Goal: Task Accomplishment & Management: Manage account settings

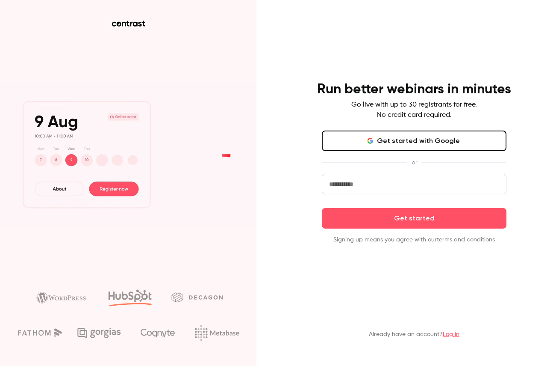
click at [405, 145] on button "Get started with Google" at bounding box center [414, 140] width 185 height 21
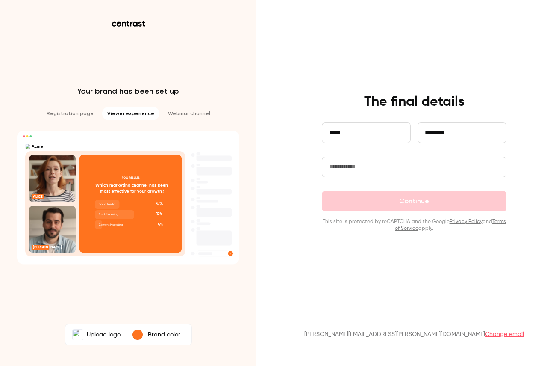
click at [440, 136] on input "*********" at bounding box center [462, 132] width 89 height 21
click at [376, 173] on input "text" at bounding box center [414, 166] width 185 height 21
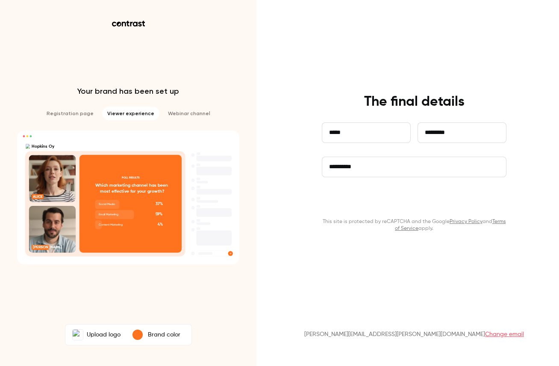
type input "**********"
click at [440, 202] on button "Continue" at bounding box center [414, 201] width 185 height 21
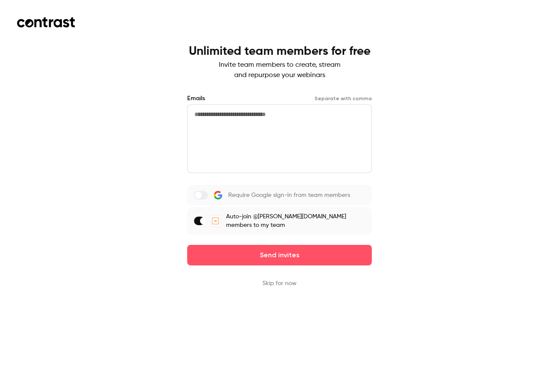
click at [207, 217] on span at bounding box center [203, 220] width 7 height 7
click at [282, 279] on button "Skip for now" at bounding box center [280, 283] width 34 height 9
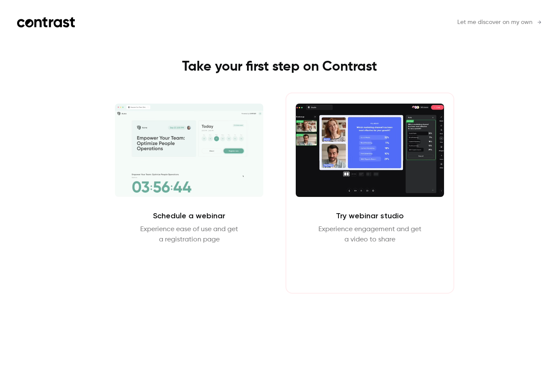
click at [363, 270] on button "Enter Studio" at bounding box center [369, 265] width 55 height 21
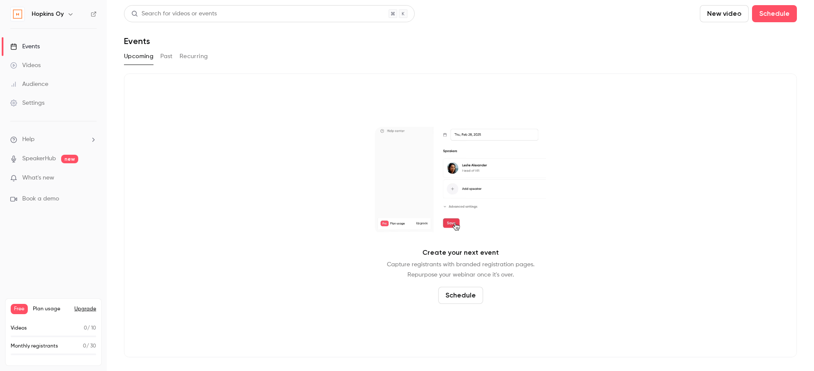
click at [460, 298] on button "Schedule" at bounding box center [460, 295] width 45 height 17
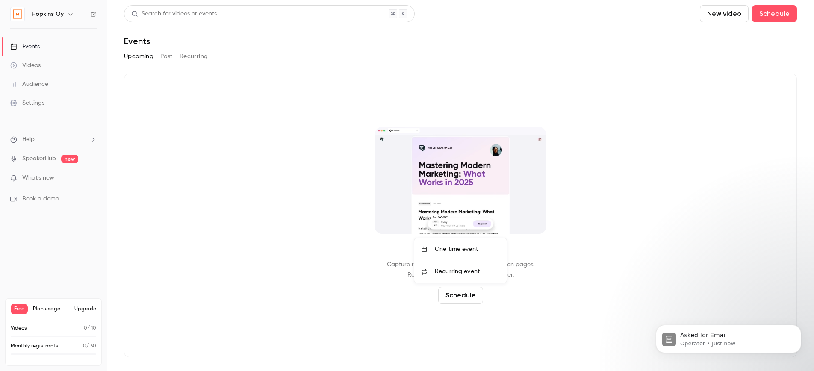
click at [476, 250] on div "One time event" at bounding box center [467, 249] width 65 height 9
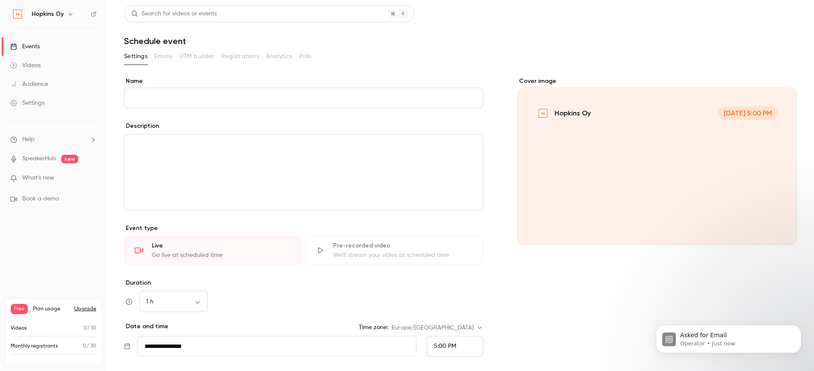
click at [308, 104] on input "Name" at bounding box center [303, 98] width 359 height 21
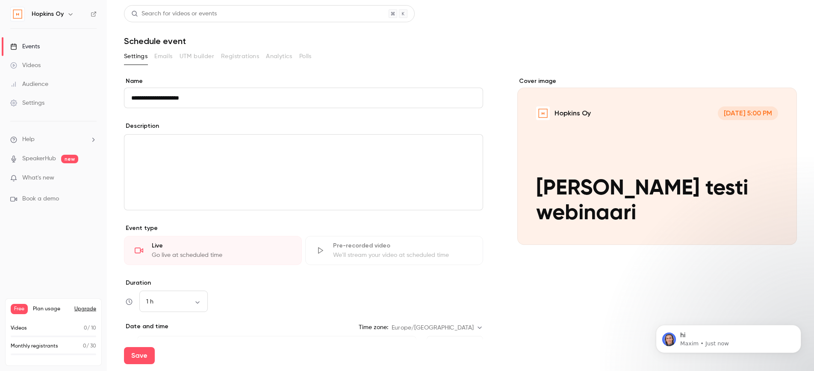
type input "**********"
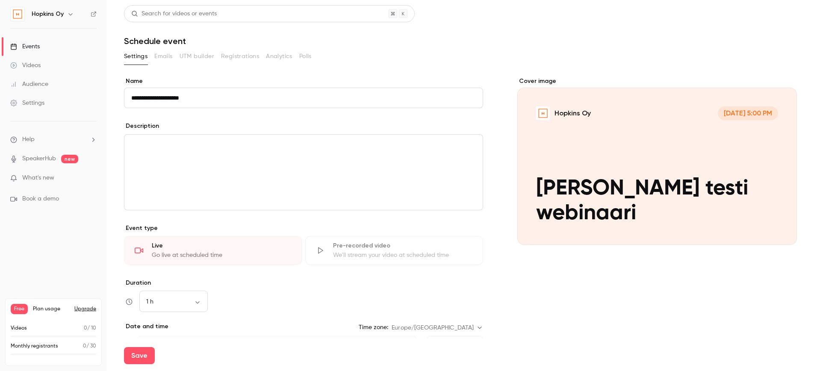
click at [257, 100] on input "**********" at bounding box center [303, 98] width 359 height 21
click at [257, 153] on div "editor" at bounding box center [303, 172] width 358 height 75
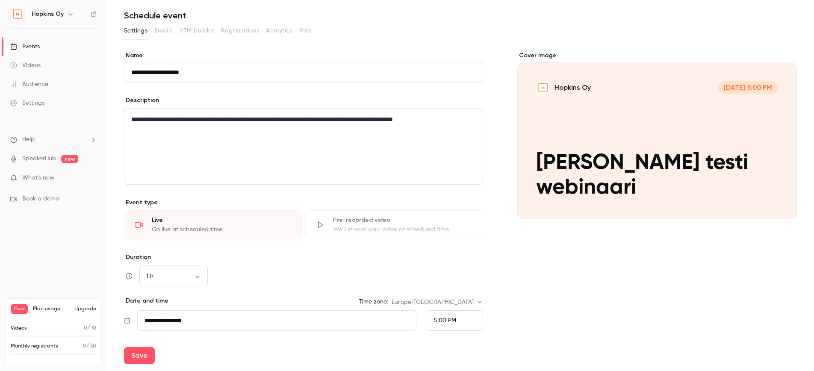
scroll to position [29, 0]
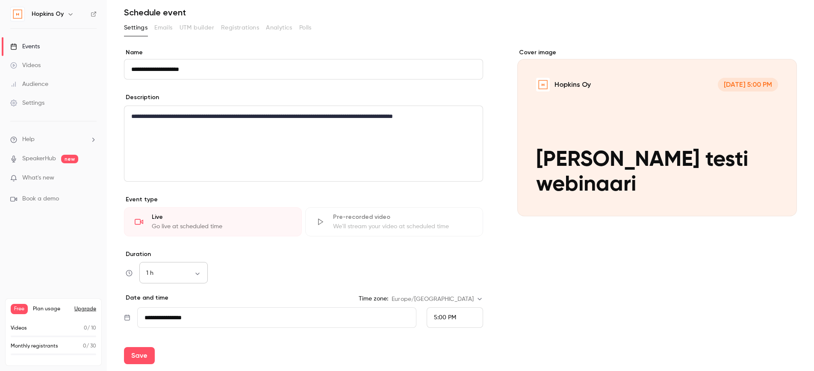
click at [187, 276] on body "**********" at bounding box center [407, 185] width 814 height 371
click at [181, 331] on li "1 h" at bounding box center [173, 338] width 68 height 22
click at [239, 264] on div "1 h ** ​" at bounding box center [303, 273] width 359 height 21
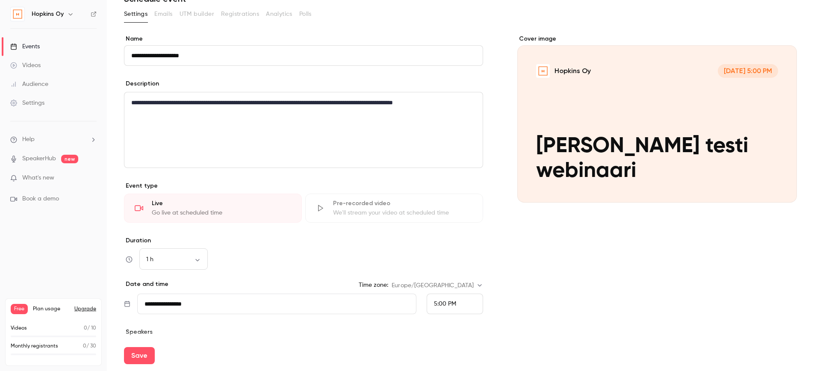
scroll to position [43, 0]
click at [242, 307] on input "**********" at bounding box center [276, 303] width 279 height 21
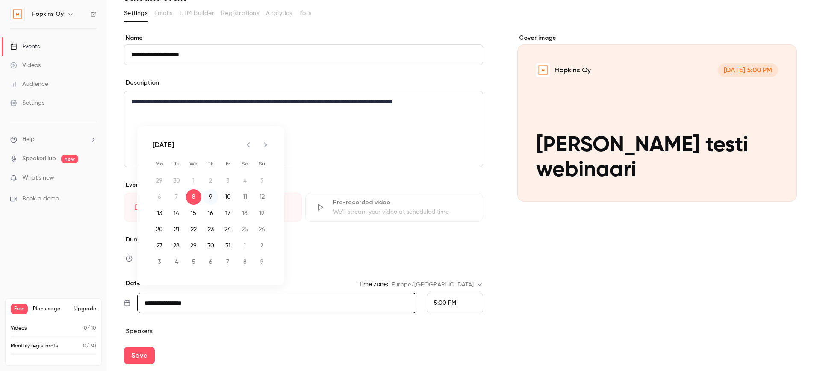
click at [211, 196] on button "9" at bounding box center [210, 196] width 15 height 15
type input "**********"
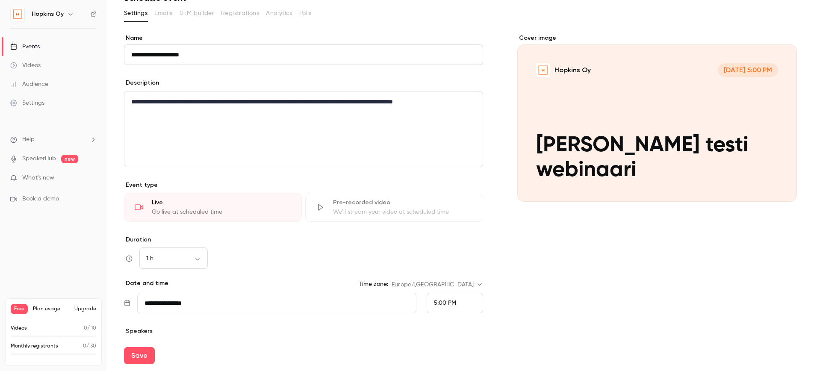
click at [442, 303] on span "5:00 PM" at bounding box center [445, 303] width 22 height 6
click at [391, 299] on div at bounding box center [407, 185] width 814 height 371
click at [393, 307] on input "**********" at bounding box center [276, 303] width 279 height 21
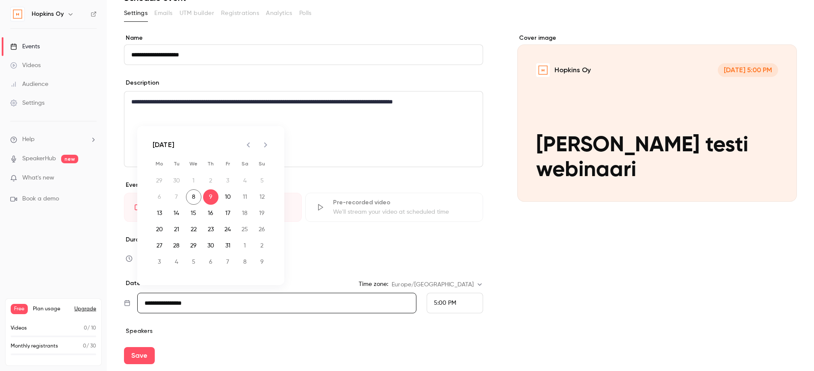
click at [518, 300] on div "Cover image Hopkins Oy Oct 9, 5:00 PM Elisan testi webinaari" at bounding box center [657, 216] width 280 height 364
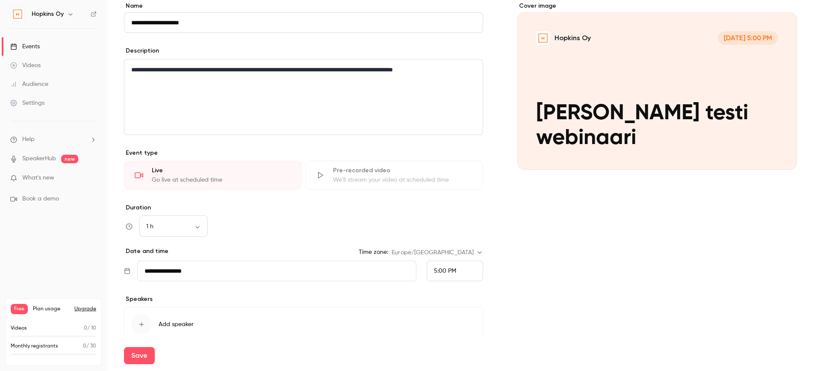
scroll to position [115, 0]
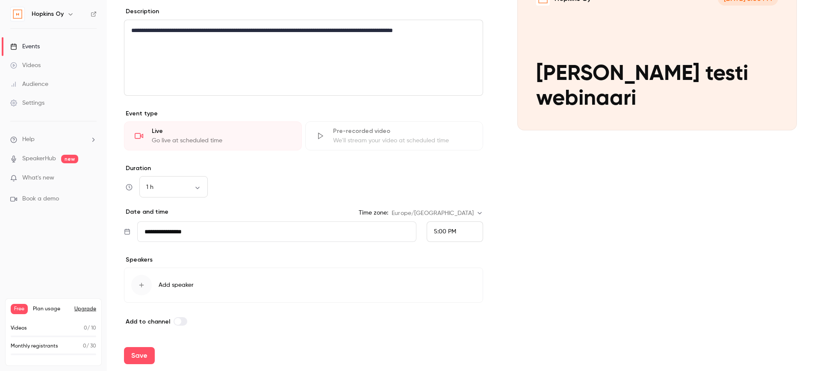
click at [142, 283] on icon "button" at bounding box center [141, 285] width 7 height 7
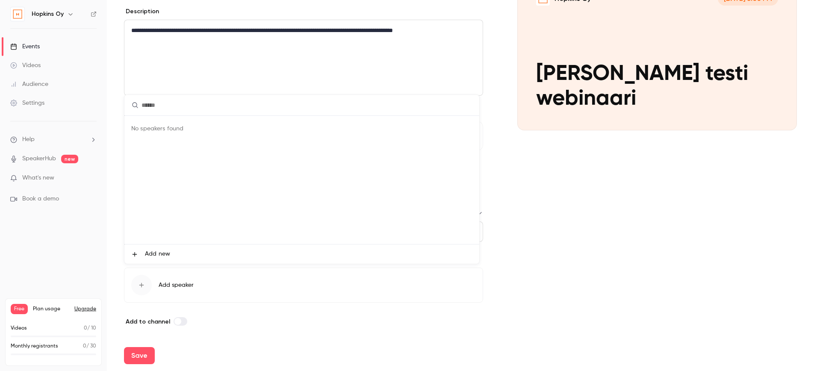
click at [198, 106] on input "text" at bounding box center [301, 105] width 355 height 21
click at [155, 253] on span "Add new" at bounding box center [157, 254] width 25 height 9
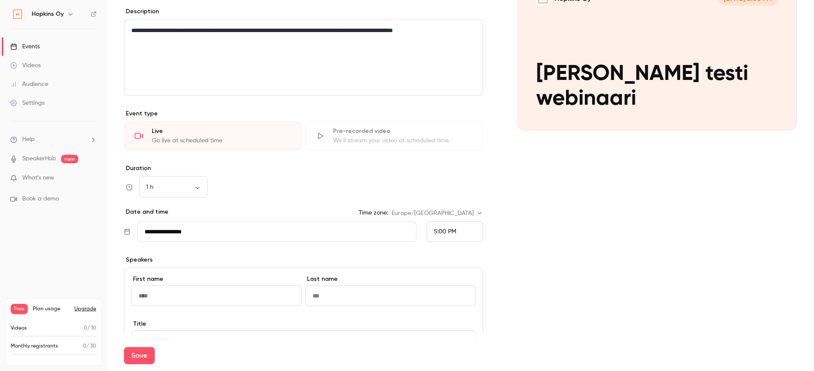
type input "*****"
type input "*********"
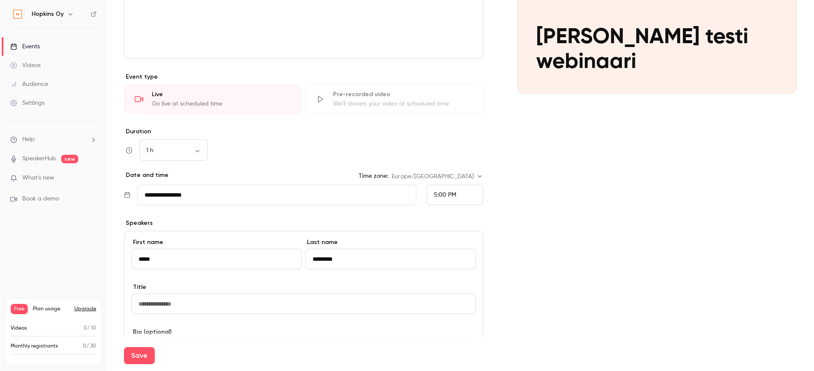
scroll to position [153, 0]
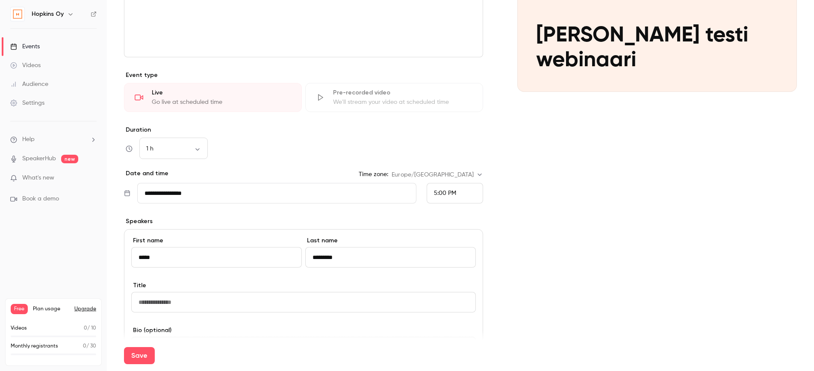
click at [204, 306] on input at bounding box center [303, 302] width 345 height 21
type input "**********"
click at [232, 340] on div "Save" at bounding box center [460, 355] width 673 height 31
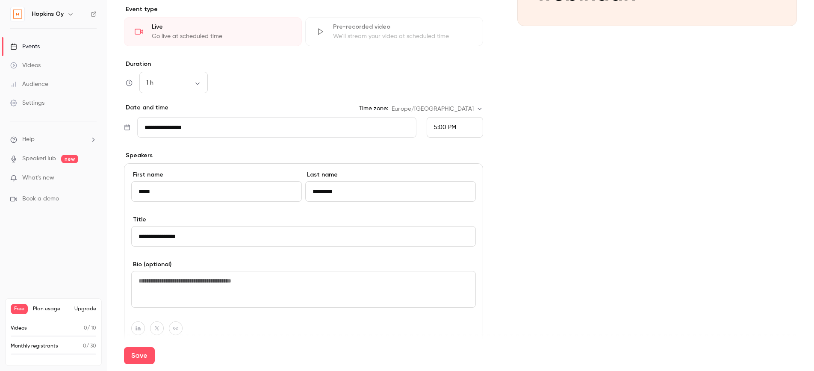
scroll to position [231, 0]
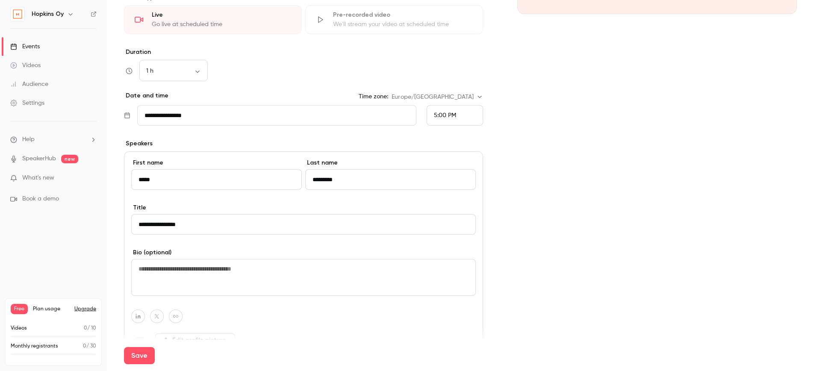
click at [264, 283] on textarea at bounding box center [303, 277] width 345 height 37
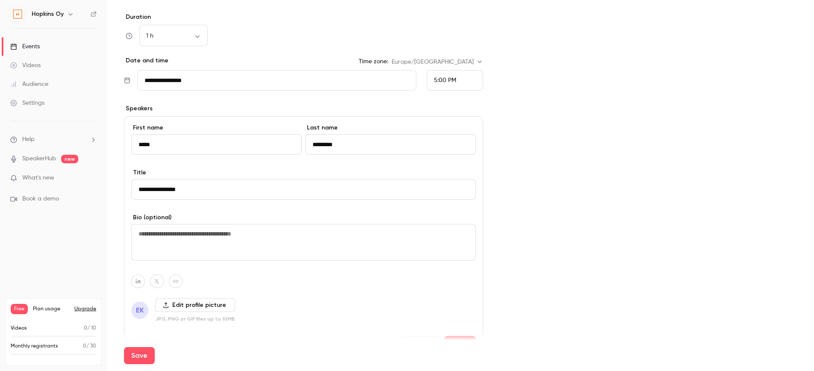
scroll to position [268, 0]
click at [204, 301] on label "Edit profile picture" at bounding box center [195, 304] width 80 height 14
click at [0, 0] on input "Edit profile picture" at bounding box center [0, 0] width 0 height 0
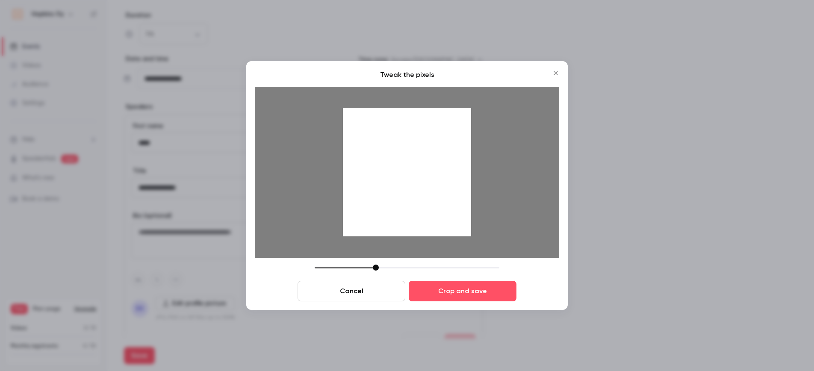
drag, startPoint x: 426, startPoint y: 192, endPoint x: 416, endPoint y: 212, distance: 21.4
click at [416, 212] on div at bounding box center [407, 172] width 128 height 128
click at [416, 210] on div at bounding box center [407, 172] width 128 height 128
click at [475, 289] on button "Crop and save" at bounding box center [463, 291] width 108 height 21
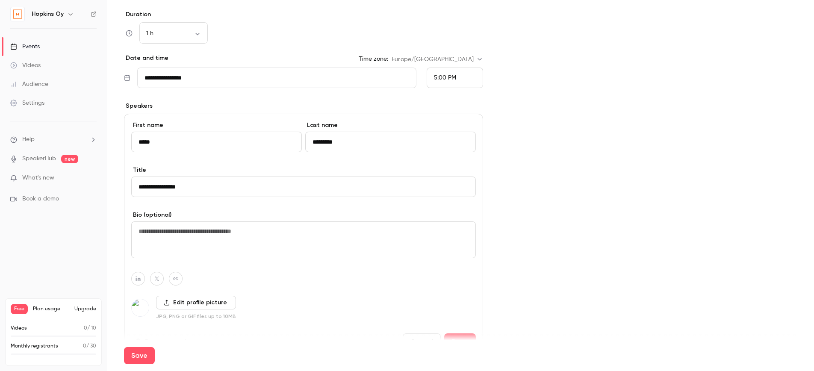
scroll to position [324, 0]
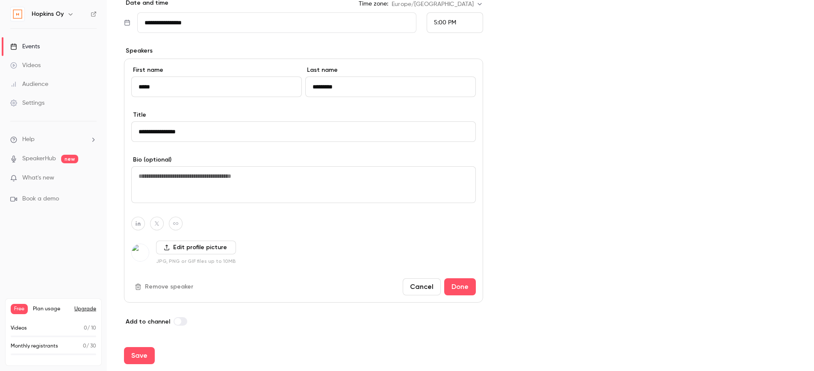
click at [218, 175] on textarea at bounding box center [303, 184] width 345 height 37
type textarea "**********"
click at [141, 355] on button "Save" at bounding box center [139, 355] width 31 height 17
type input "**********"
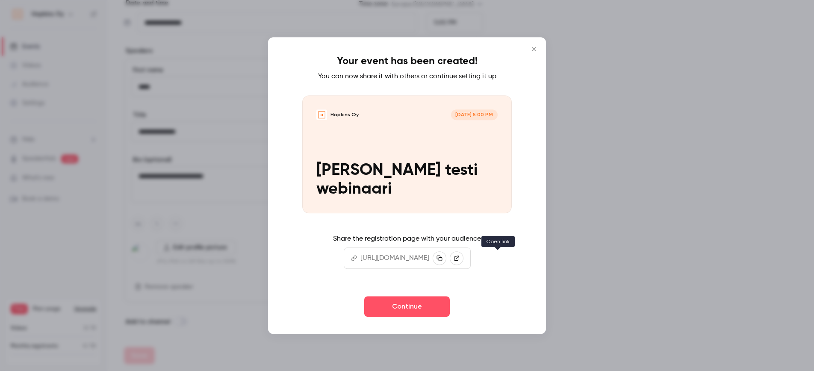
click at [459, 258] on icon at bounding box center [456, 258] width 5 height 5
click at [420, 313] on button "Continue" at bounding box center [407, 306] width 86 height 21
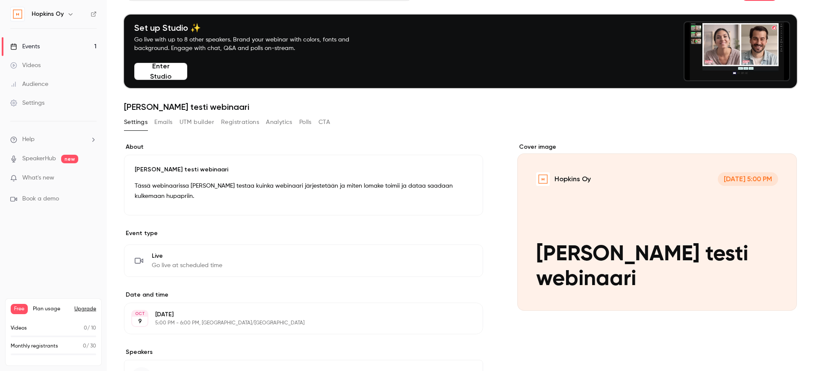
scroll to position [23, 0]
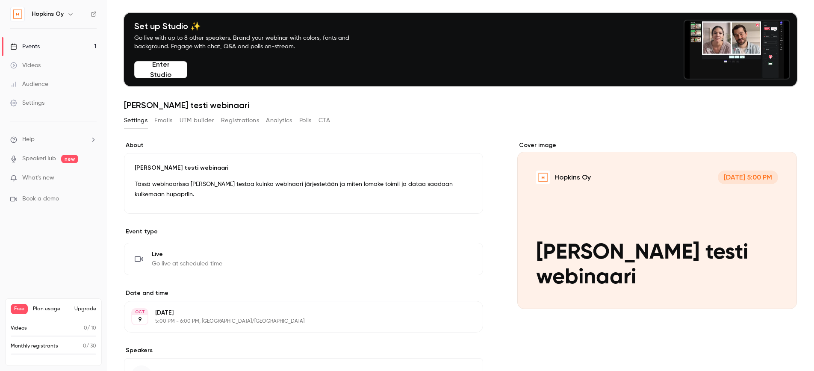
click at [239, 120] on button "Registrations" at bounding box center [240, 121] width 38 height 14
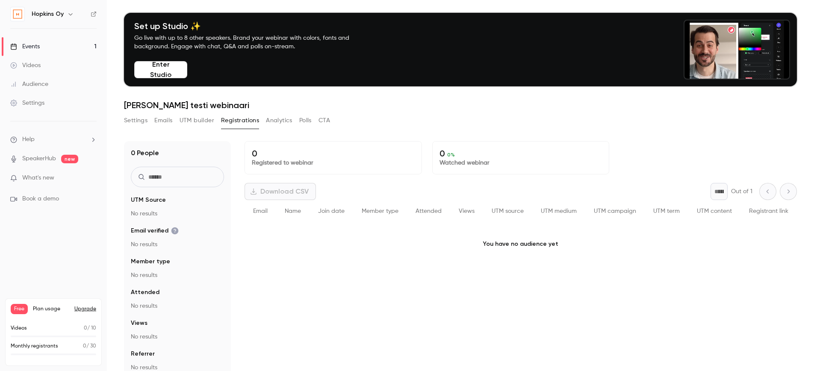
click at [210, 121] on button "UTM builder" at bounding box center [197, 121] width 35 height 14
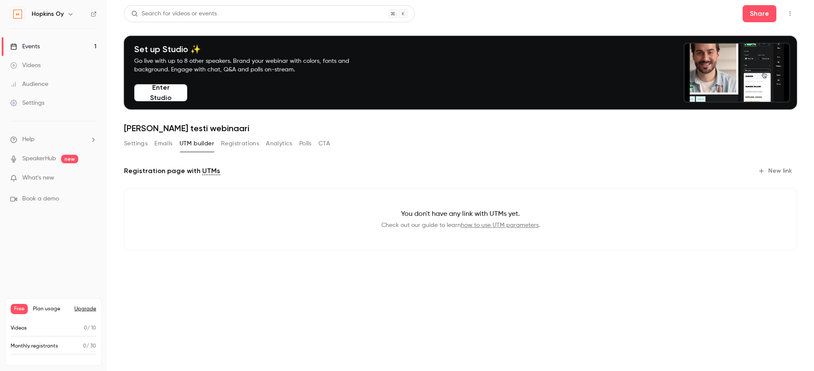
click at [165, 142] on button "Emails" at bounding box center [163, 144] width 18 height 14
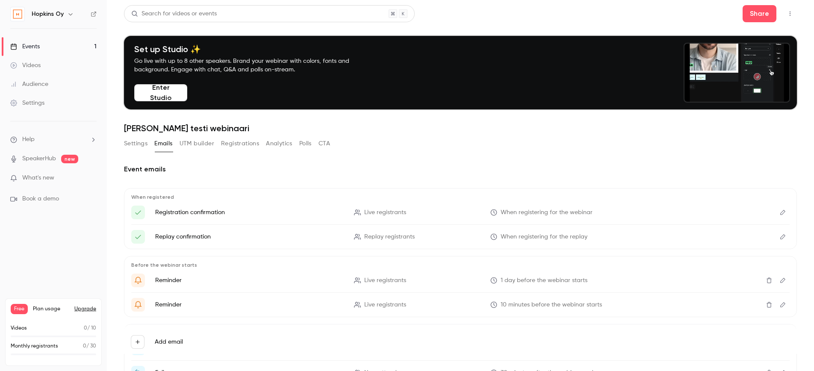
click at [164, 94] on button "Enter Studio" at bounding box center [160, 92] width 53 height 17
click at [186, 90] on button "Enter Studio" at bounding box center [160, 92] width 53 height 17
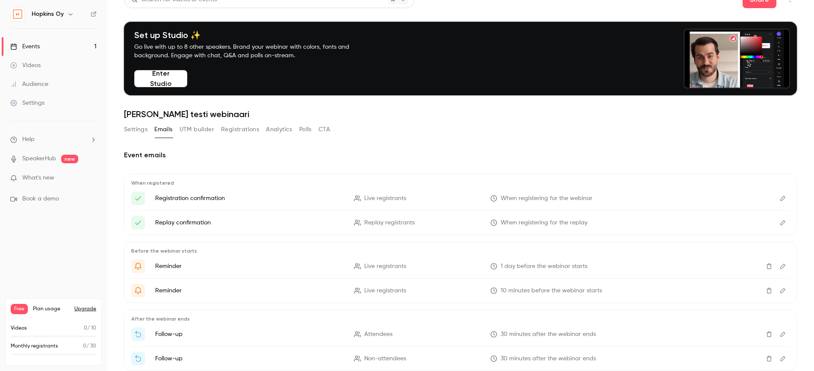
scroll to position [27, 0]
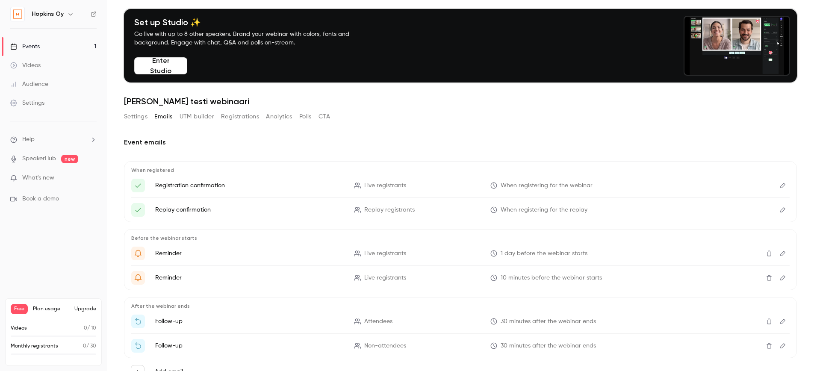
click at [199, 118] on button "UTM builder" at bounding box center [197, 117] width 35 height 14
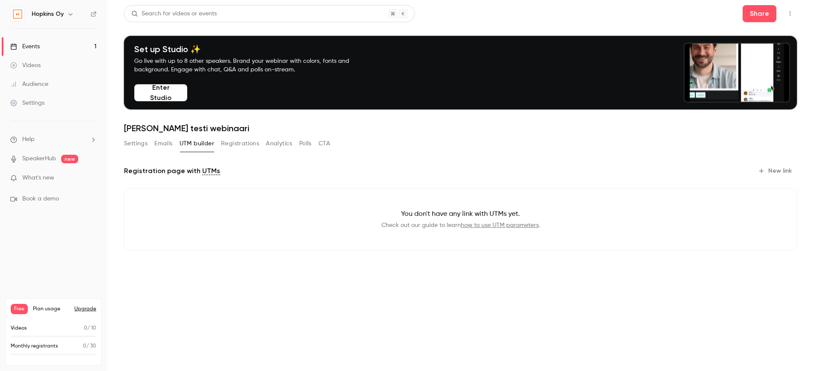
click at [140, 141] on button "Settings" at bounding box center [136, 144] width 24 height 14
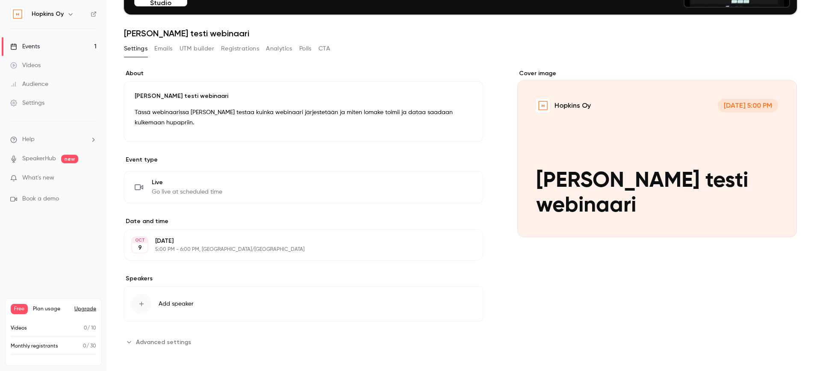
scroll to position [97, 0]
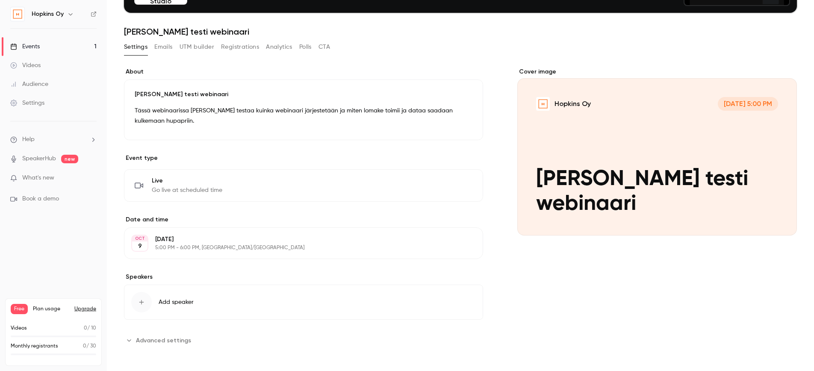
click at [285, 185] on div "Live Go live at scheduled time Edit" at bounding box center [304, 186] width 338 height 18
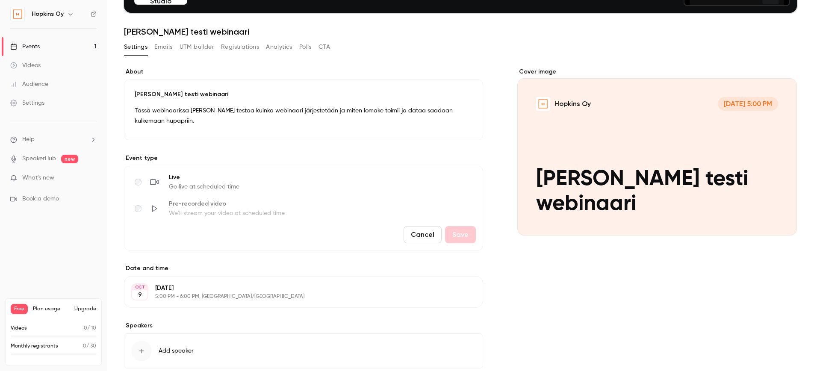
click at [288, 183] on div "Live Go live at scheduled time Pre-recorded video We'll stream your video at sc…" at bounding box center [305, 195] width 341 height 44
click at [288, 155] on p "Event type" at bounding box center [303, 158] width 359 height 9
click at [419, 236] on button "Cancel" at bounding box center [423, 234] width 38 height 17
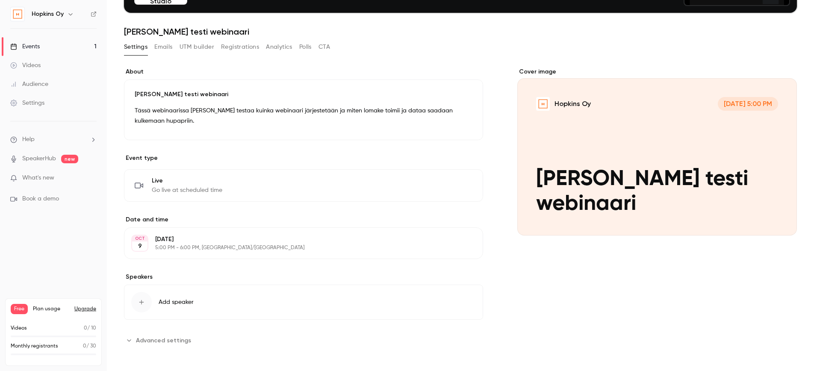
scroll to position [98, 0]
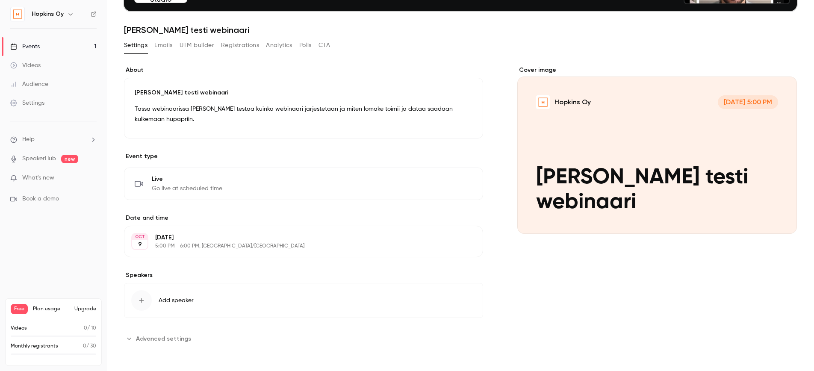
click at [145, 298] on div "button" at bounding box center [141, 300] width 21 height 21
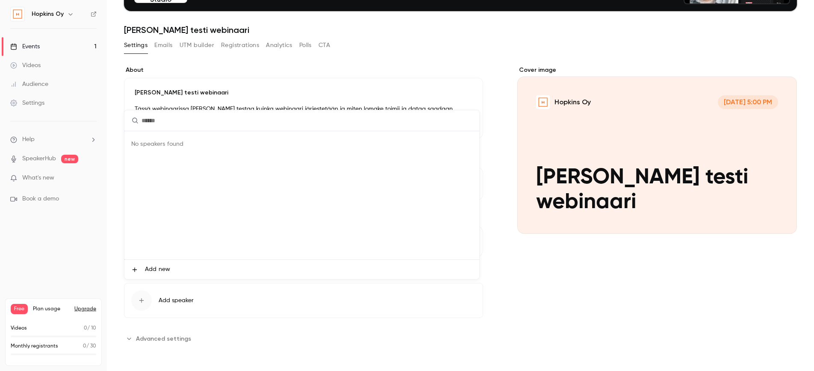
click at [164, 268] on span "Add new" at bounding box center [157, 269] width 25 height 9
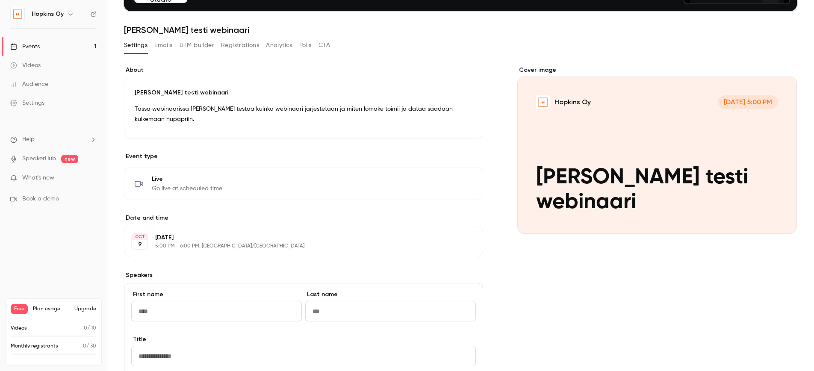
type input "*****"
type input "*********"
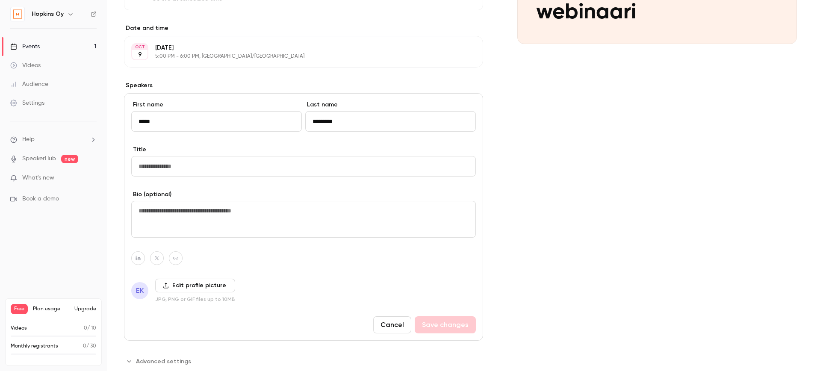
scroll to position [297, 0]
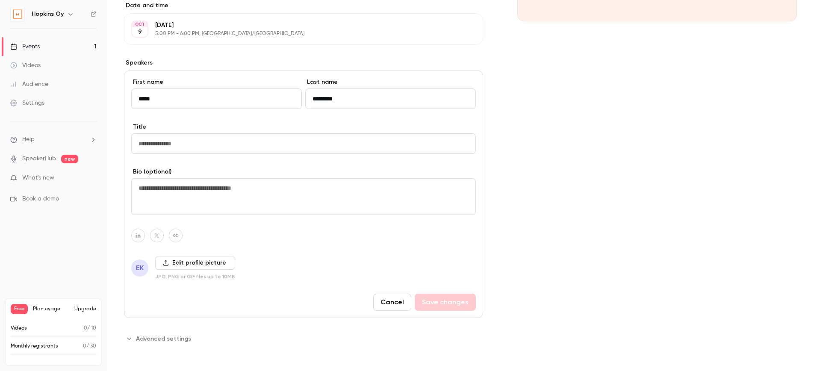
click at [392, 303] on button "Cancel" at bounding box center [392, 302] width 38 height 17
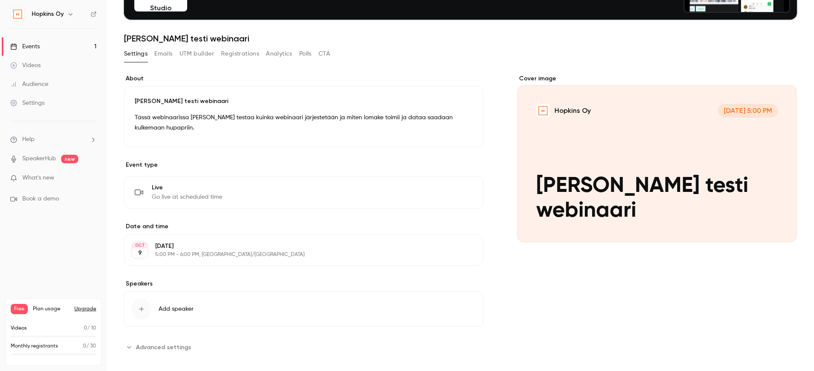
scroll to position [98, 0]
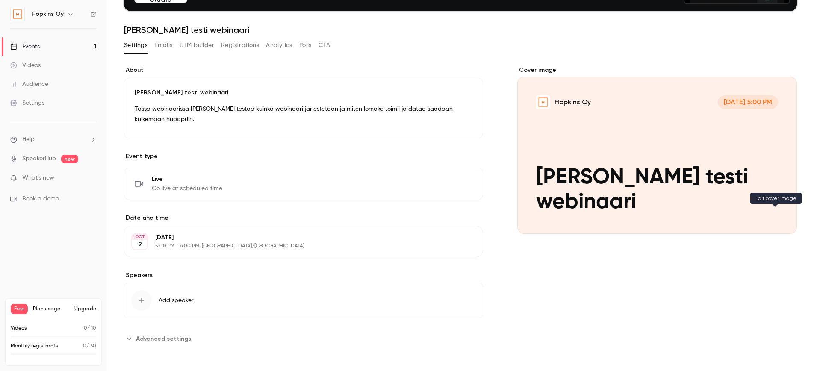
click at [773, 220] on button "Hopkins Oy Oct 9, 5:00 PM Elisan testi webinaari" at bounding box center [781, 218] width 17 height 17
click at [779, 217] on icon "Cover image" at bounding box center [782, 218] width 6 height 6
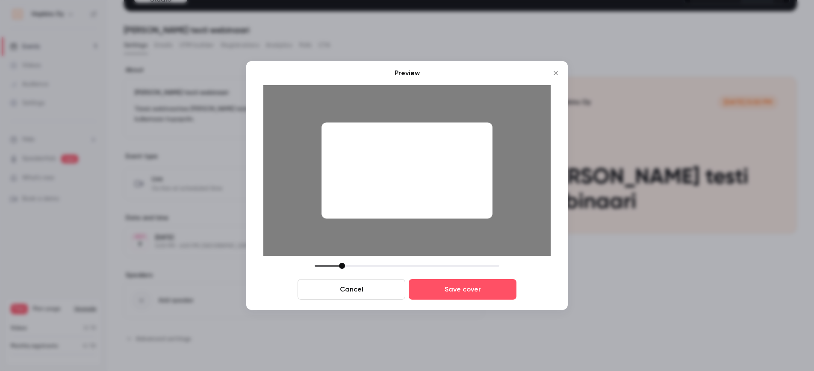
drag, startPoint x: 378, startPoint y: 263, endPoint x: 342, endPoint y: 271, distance: 36.7
click at [342, 272] on div "Cancel Save cover" at bounding box center [406, 281] width 287 height 37
click at [496, 289] on button "Save cover" at bounding box center [463, 289] width 108 height 21
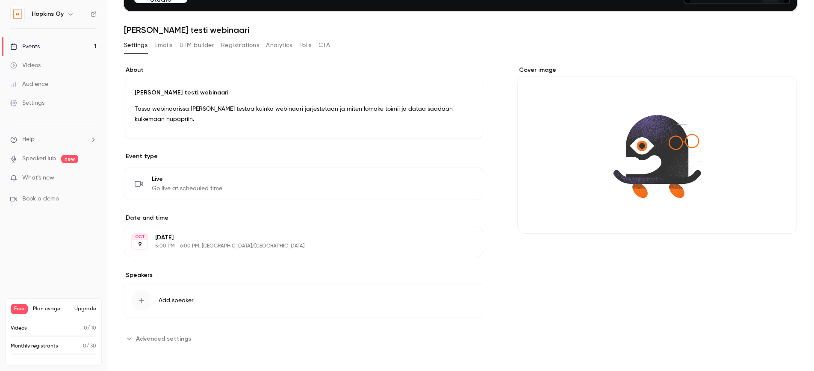
click at [620, 263] on div "Cover image" at bounding box center [657, 206] width 280 height 280
click at [777, 220] on icon "Cover image" at bounding box center [781, 218] width 9 height 7
click at [620, 180] on div "Cover image" at bounding box center [657, 150] width 280 height 168
click at [0, 0] on input "Cover image" at bounding box center [0, 0] width 0 height 0
click at [177, 337] on span "Advanced settings" at bounding box center [163, 338] width 55 height 9
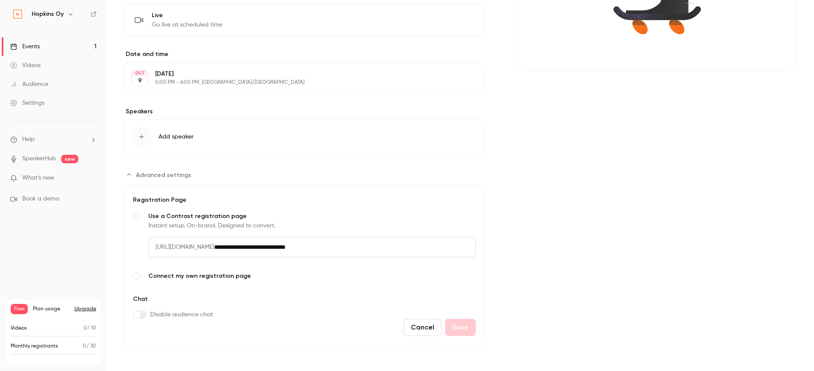
scroll to position [263, 0]
click at [211, 277] on span "Connect my own registration page" at bounding box center [312, 275] width 328 height 9
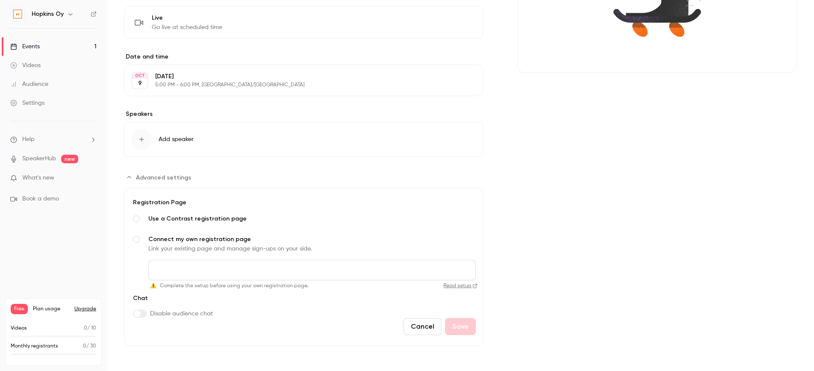
scroll to position [260, 0]
click at [230, 221] on span "Use a Contrast registration page" at bounding box center [312, 218] width 328 height 9
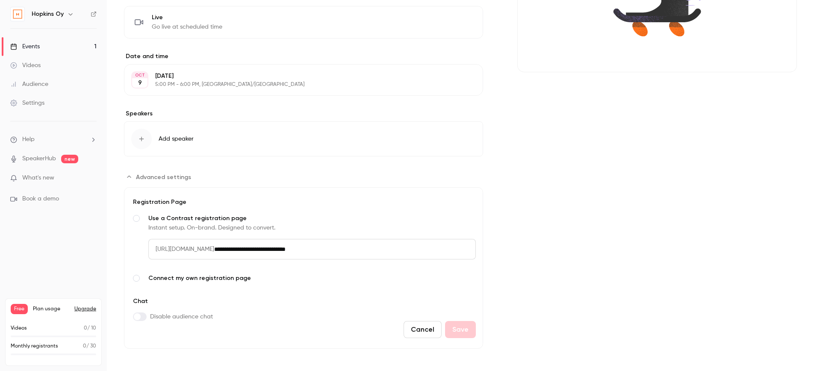
click at [184, 279] on span "Connect my own registration page" at bounding box center [312, 278] width 328 height 9
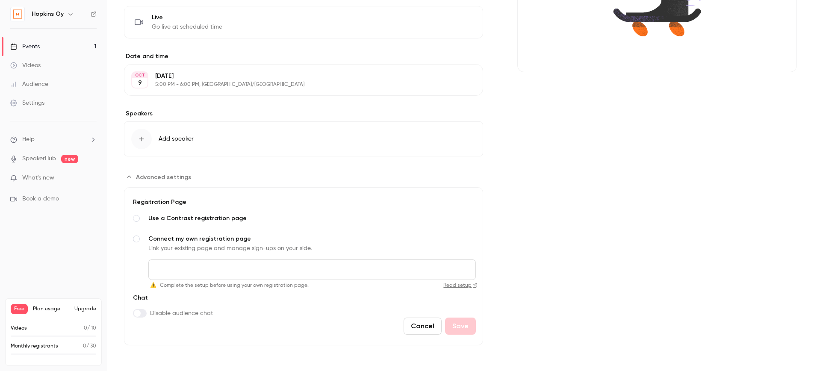
click at [191, 215] on span "Use a Contrast registration page" at bounding box center [312, 218] width 328 height 9
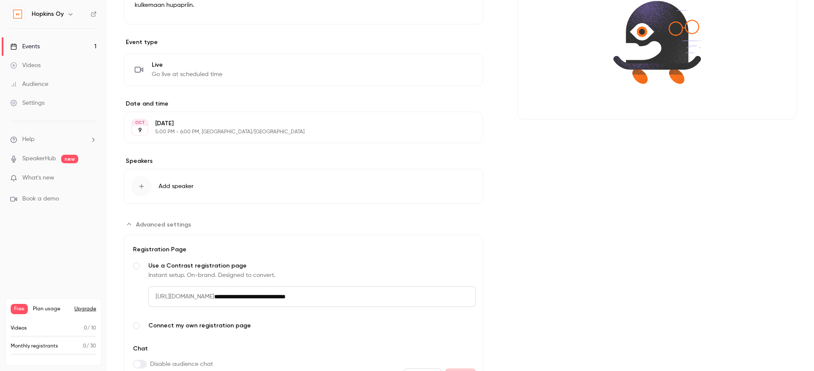
scroll to position [211, 0]
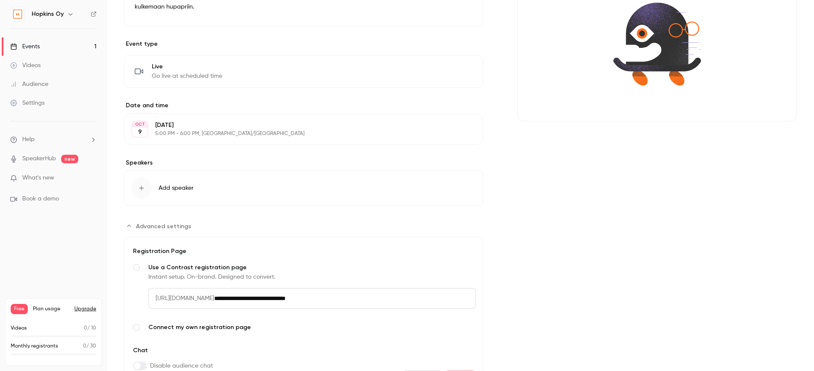
click at [149, 184] on div "button" at bounding box center [141, 188] width 21 height 21
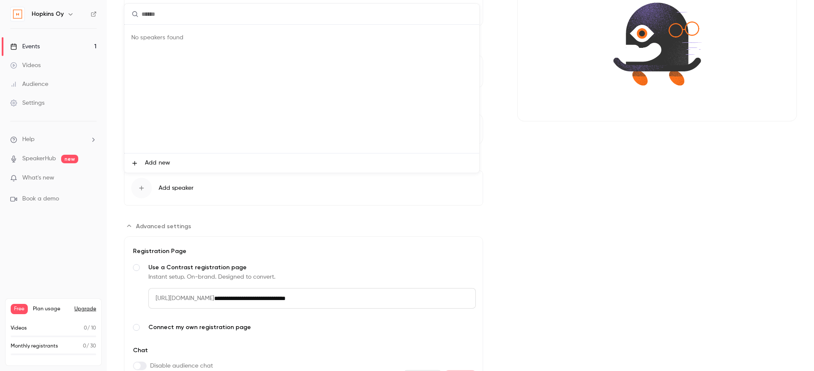
click at [165, 161] on span "Add new" at bounding box center [157, 163] width 25 height 9
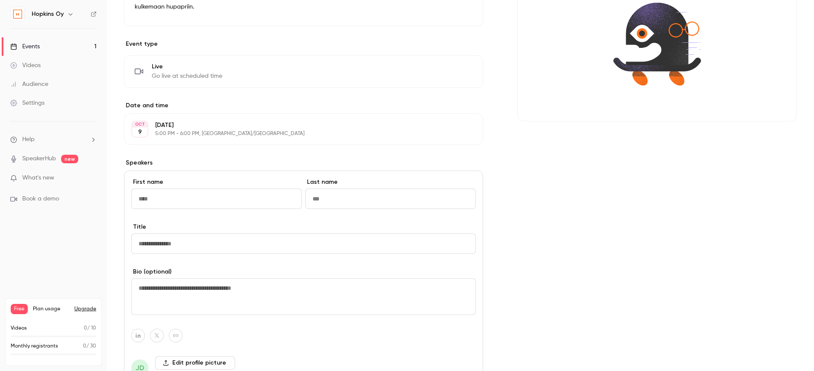
type input "*****"
type input "*********"
click at [191, 243] on input "Title" at bounding box center [303, 243] width 345 height 21
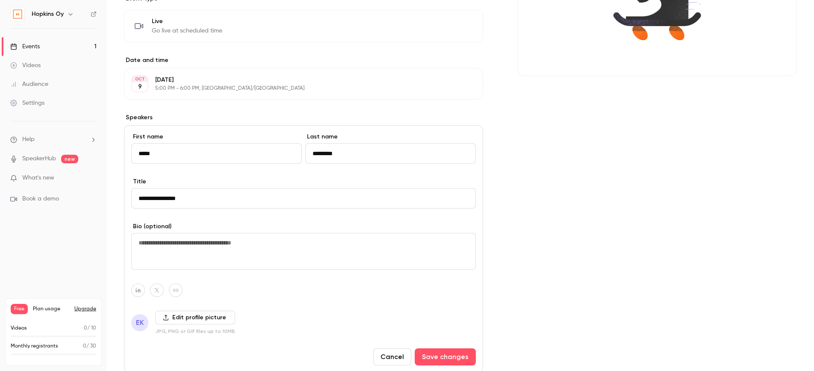
scroll to position [260, 0]
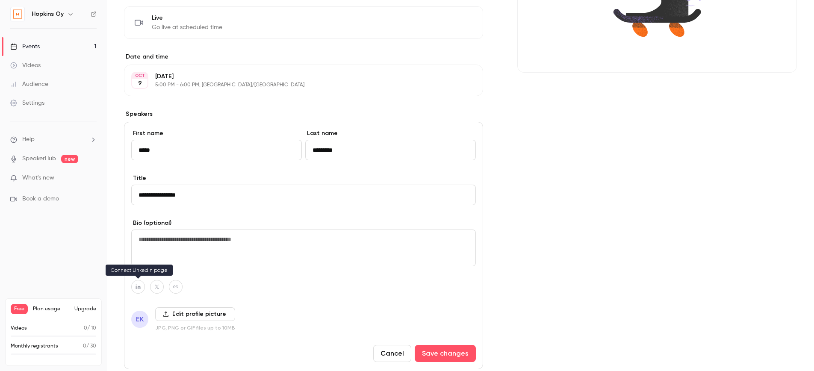
type input "**********"
click at [140, 286] on icon "button" at bounding box center [138, 286] width 6 height 5
click at [145, 267] on input at bounding box center [133, 266] width 87 height 7
click at [148, 268] on input at bounding box center [133, 266] width 87 height 7
paste input "**********"
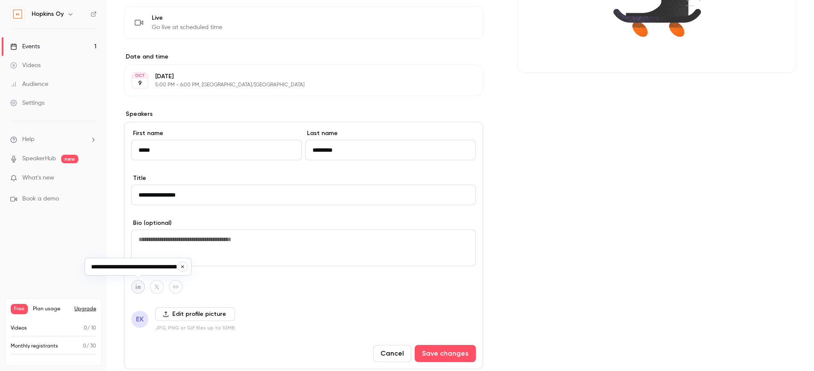
scroll to position [0, 27]
type input "**********"
click at [228, 280] on div at bounding box center [303, 287] width 345 height 14
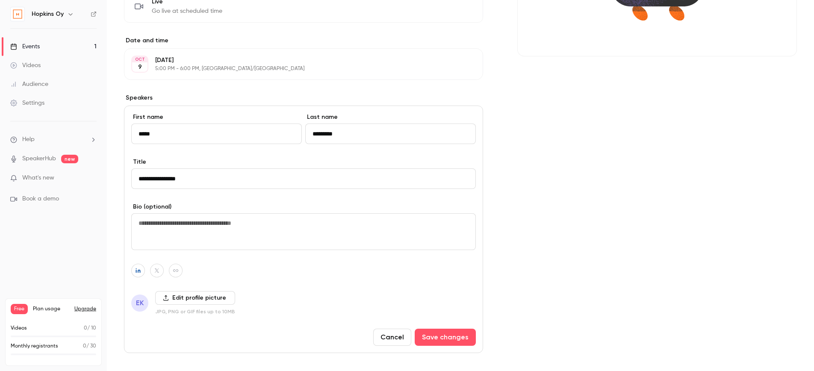
scroll to position [291, 0]
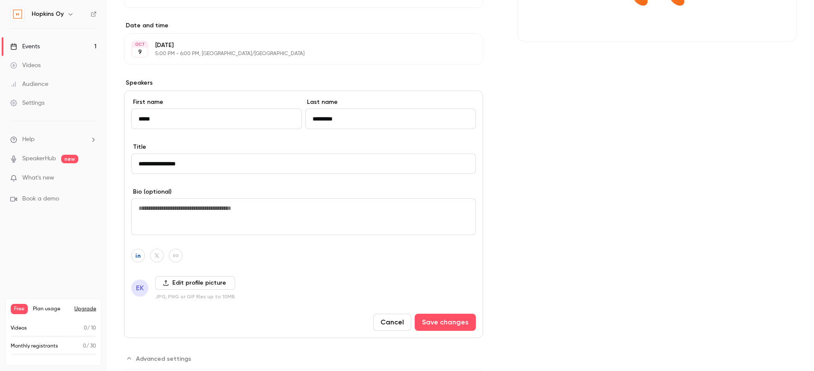
click at [190, 284] on label "Edit profile picture" at bounding box center [195, 283] width 80 height 14
click at [0, 0] on input "Edit profile picture" at bounding box center [0, 0] width 0 height 0
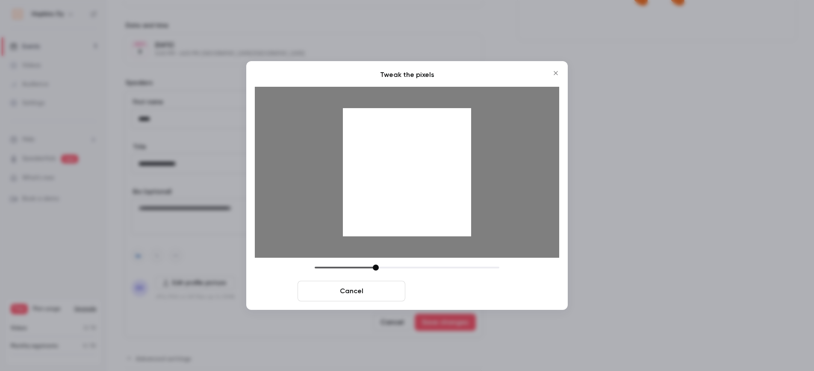
click at [493, 294] on button "Crop and save" at bounding box center [463, 291] width 108 height 21
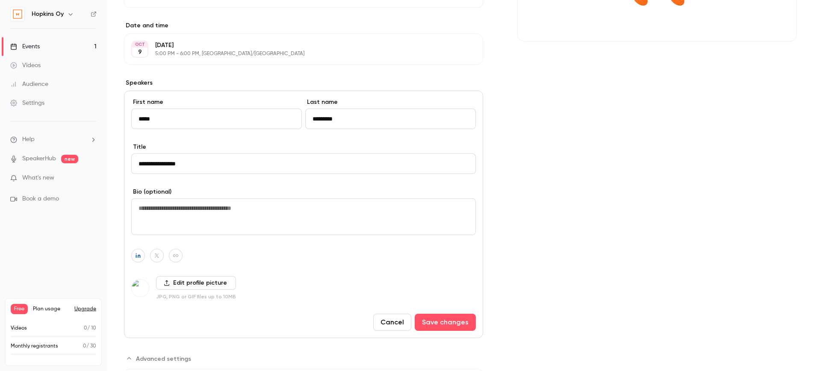
click at [444, 313] on div "**********" at bounding box center [303, 215] width 359 height 248
click at [447, 321] on button "Save changes" at bounding box center [445, 322] width 61 height 17
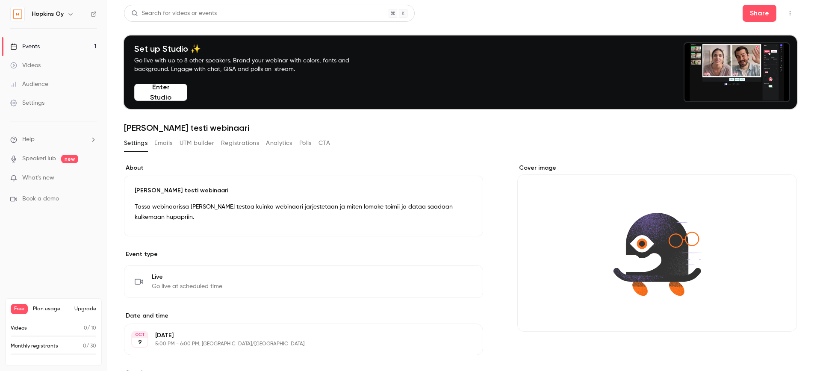
scroll to position [0, 0]
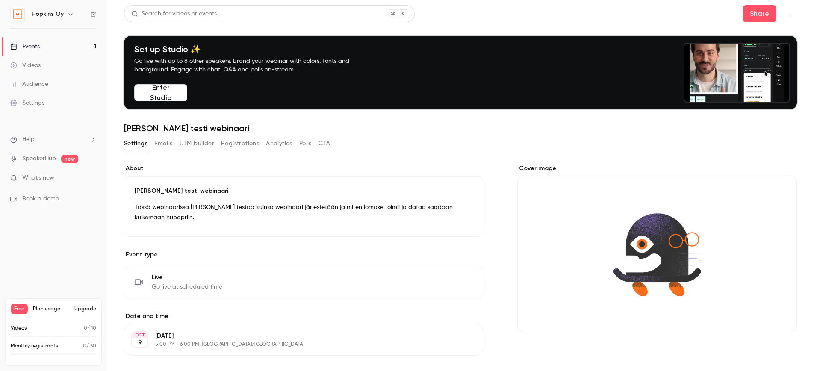
click at [787, 15] on icon "button" at bounding box center [790, 14] width 7 height 6
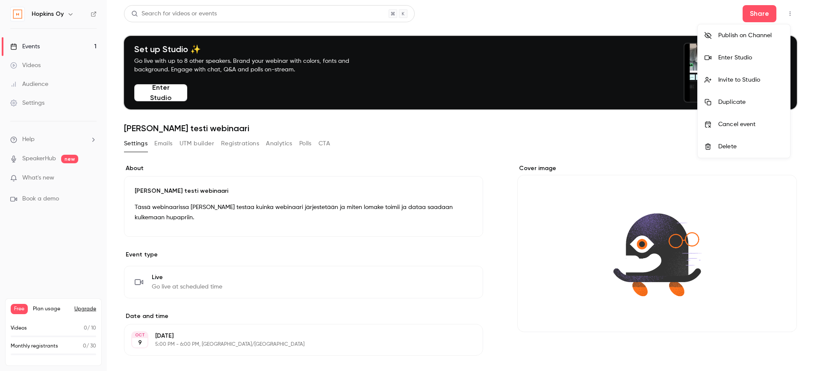
click at [749, 16] on div at bounding box center [407, 185] width 814 height 371
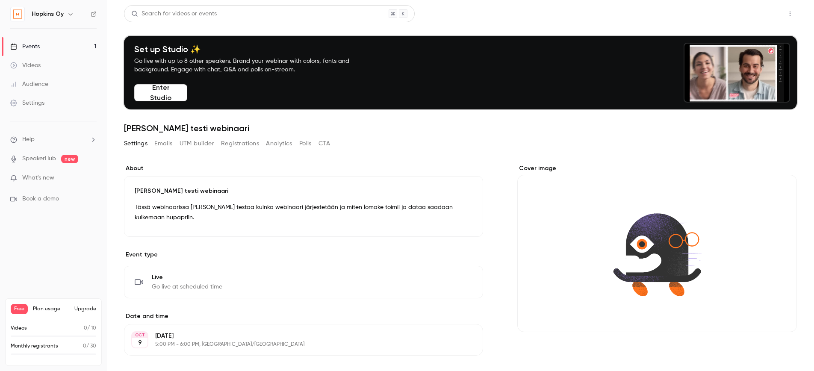
click at [748, 14] on button "Share" at bounding box center [760, 13] width 34 height 17
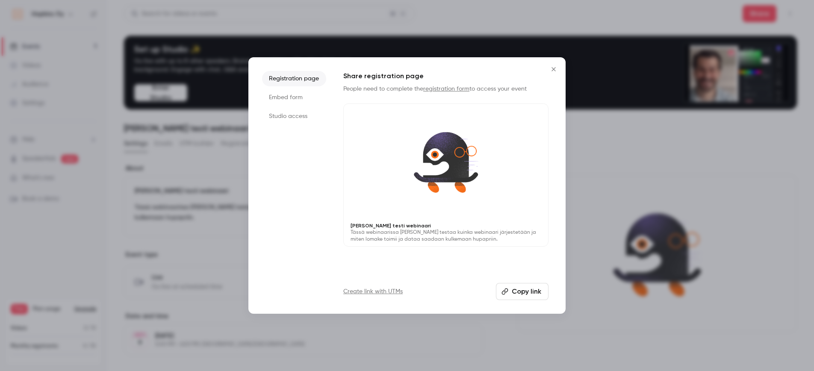
click at [291, 98] on li "Embed form" at bounding box center [294, 97] width 64 height 15
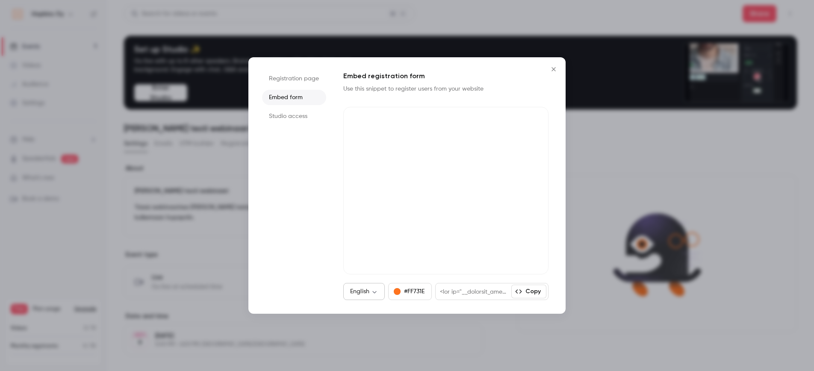
click at [370, 296] on div "English ** ​" at bounding box center [363, 291] width 41 height 17
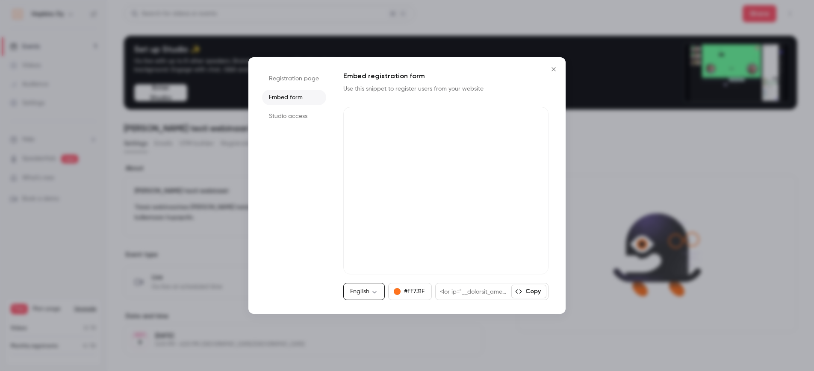
click at [374, 292] on body "**********" at bounding box center [407, 185] width 814 height 371
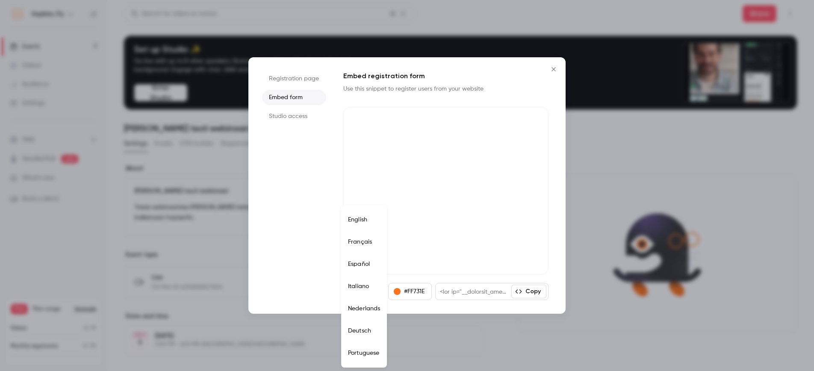
click at [314, 246] on div at bounding box center [407, 185] width 814 height 371
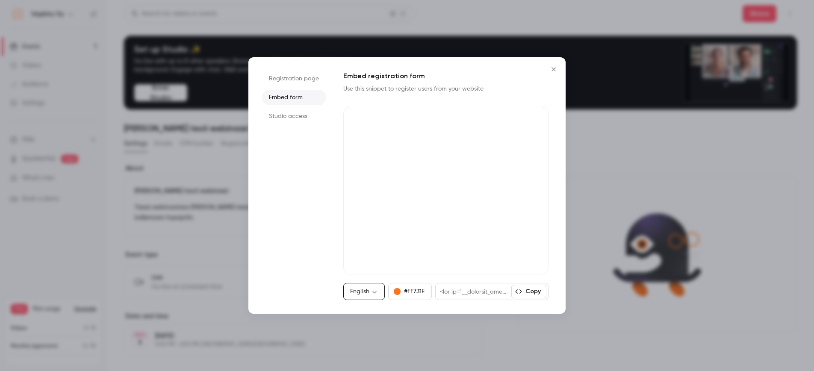
click at [366, 293] on body "**********" at bounding box center [407, 185] width 814 height 371
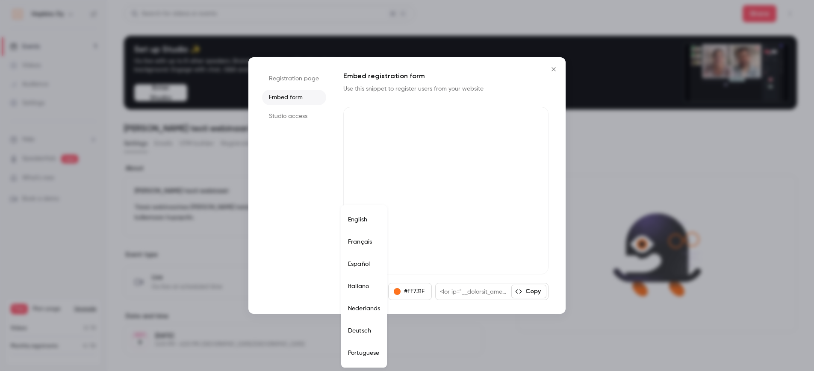
click at [310, 195] on div at bounding box center [407, 185] width 814 height 371
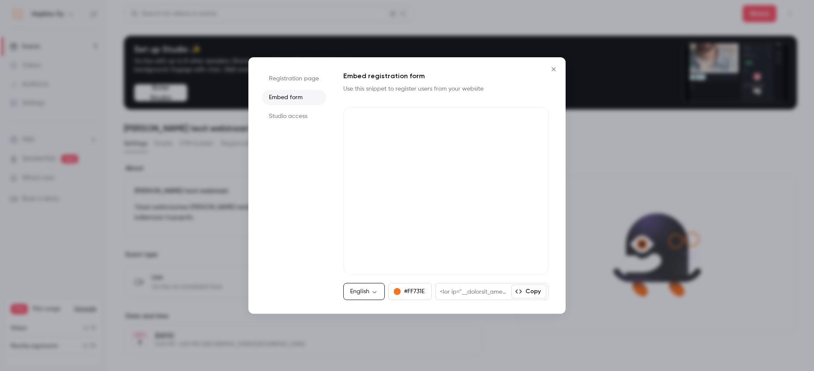
click at [297, 78] on li "Registration page" at bounding box center [294, 78] width 64 height 15
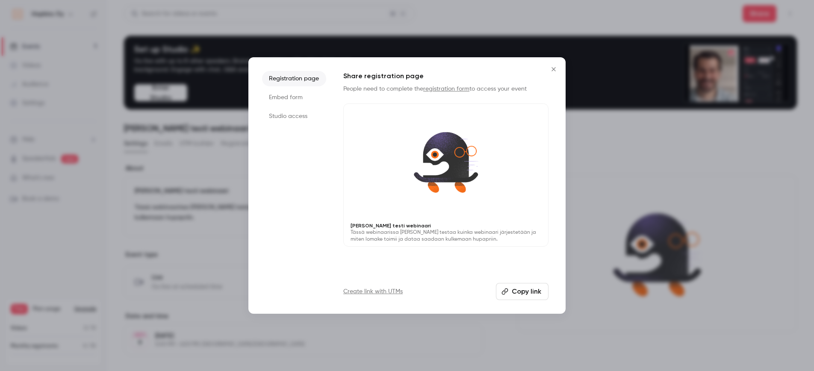
click at [285, 95] on li "Embed form" at bounding box center [294, 97] width 64 height 15
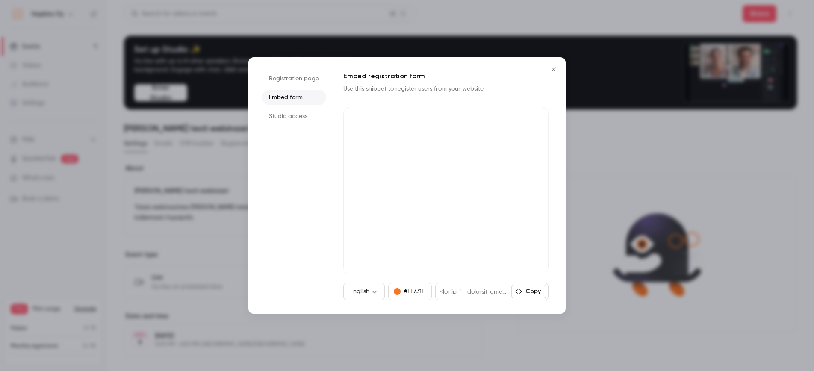
click at [287, 118] on li "Studio access" at bounding box center [294, 116] width 64 height 15
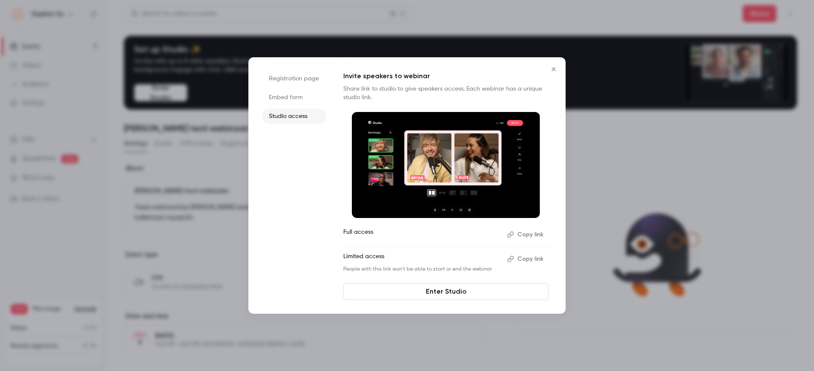
click at [285, 94] on li "Embed form" at bounding box center [294, 97] width 64 height 15
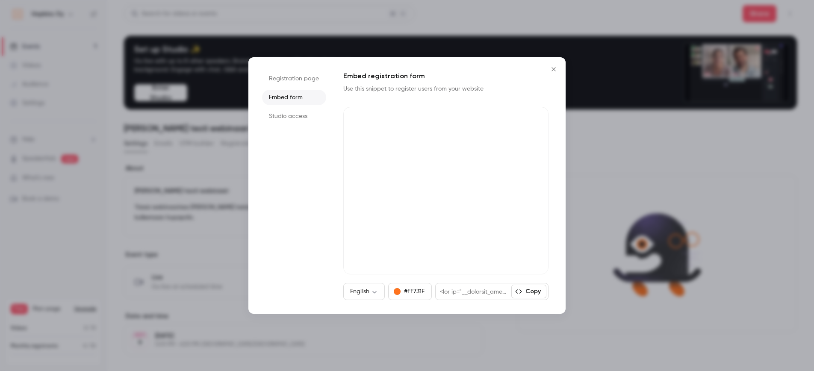
click at [555, 68] on icon "Close" at bounding box center [554, 69] width 4 height 4
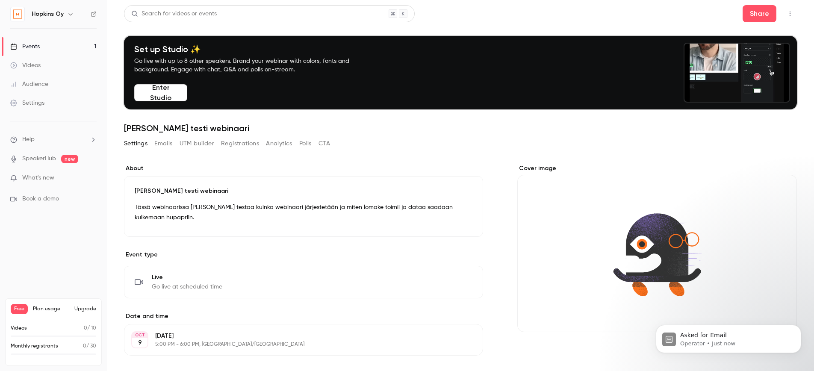
click at [625, 259] on div "Cover image" at bounding box center [657, 248] width 280 height 168
click at [0, 0] on input "Cover image" at bounding box center [0, 0] width 0 height 0
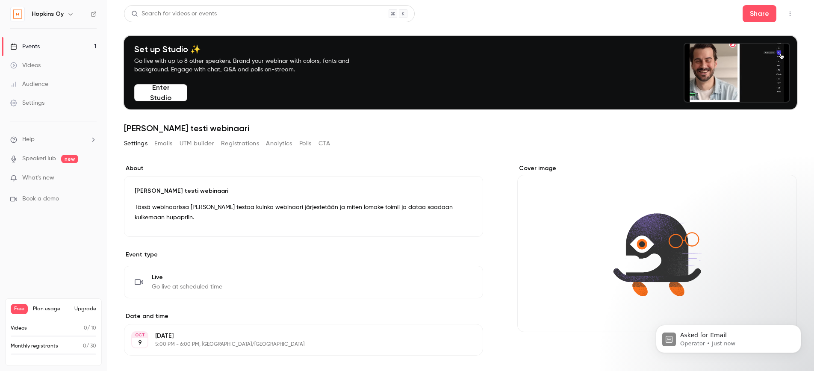
drag, startPoint x: 593, startPoint y: 251, endPoint x: 558, endPoint y: 245, distance: 36.3
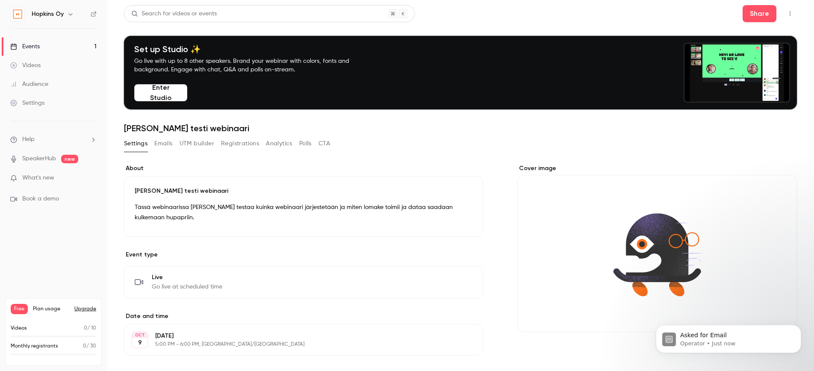
click at [558, 245] on div "Cover image" at bounding box center [657, 248] width 280 height 168
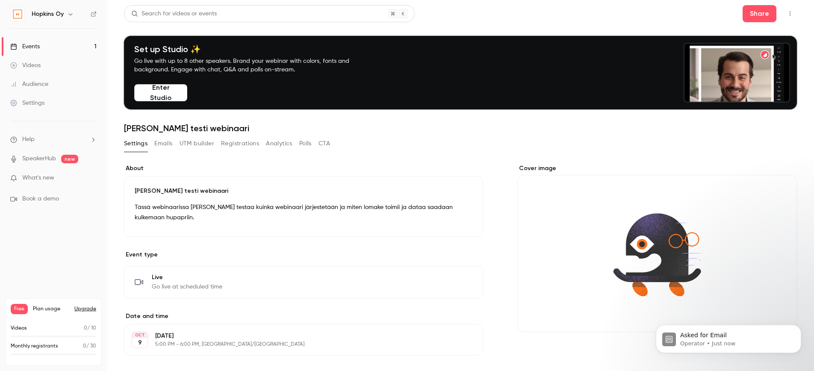
click at [0, 0] on input "Cover image" at bounding box center [0, 0] width 0 height 0
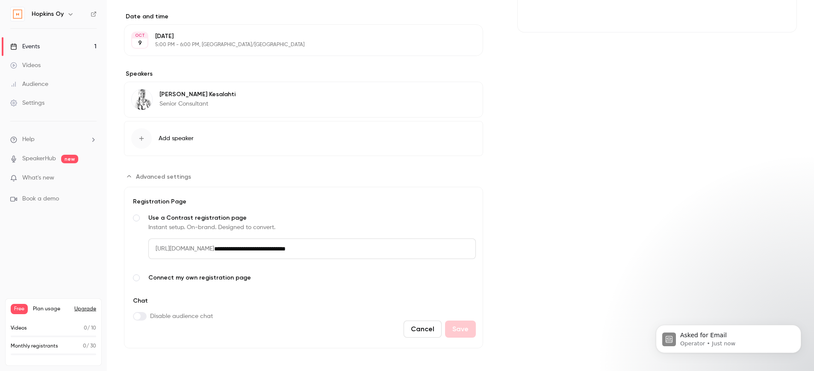
scroll to position [303, 0]
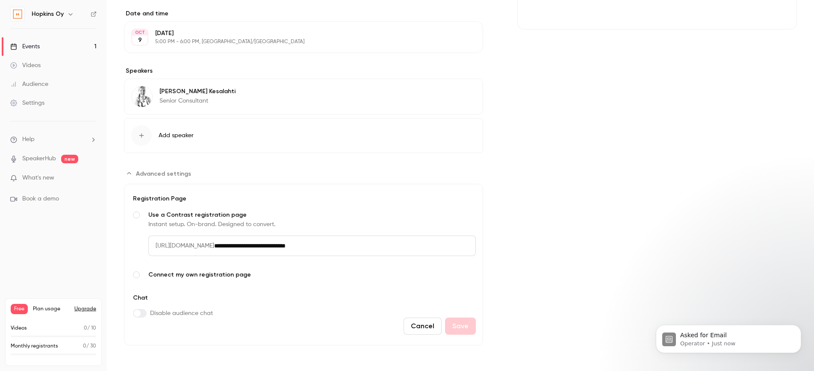
click at [204, 277] on span "Connect my own registration page" at bounding box center [312, 275] width 328 height 9
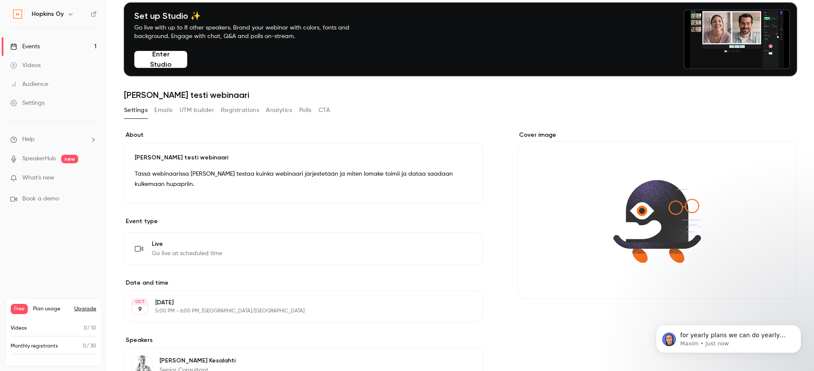
scroll to position [0, 0]
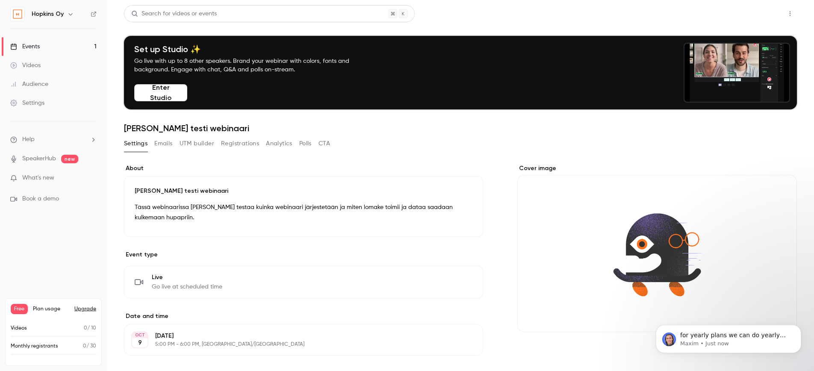
click at [747, 15] on button "Share" at bounding box center [760, 13] width 34 height 17
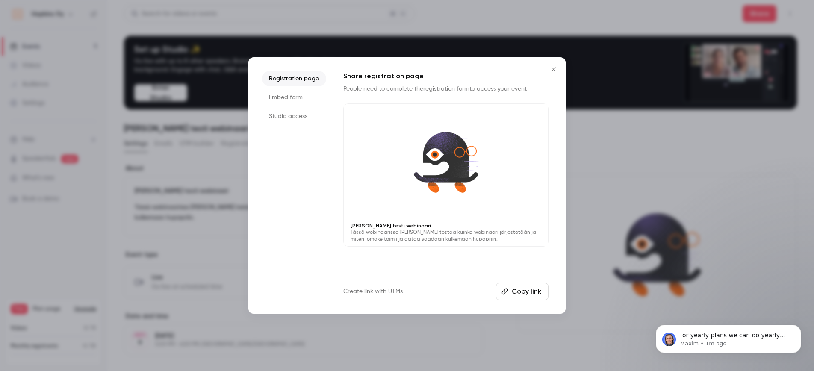
click at [519, 289] on button "Copy link" at bounding box center [522, 291] width 53 height 17
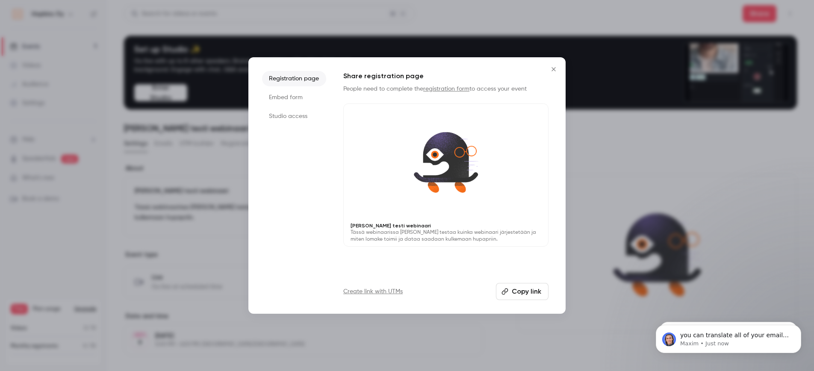
click at [443, 91] on link "registration form" at bounding box center [446, 89] width 46 height 6
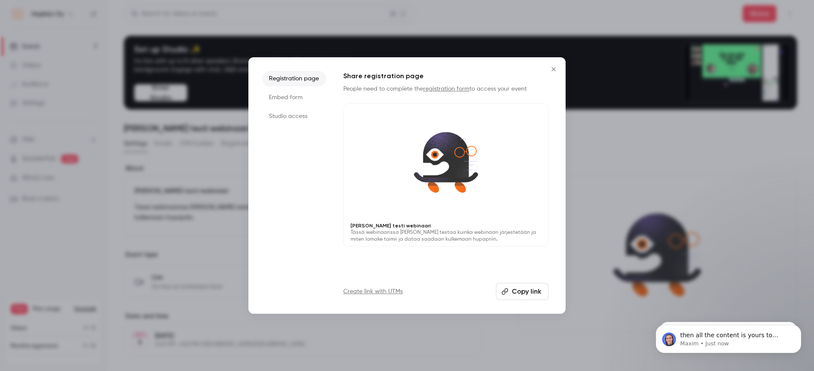
click at [555, 72] on icon "Close" at bounding box center [554, 69] width 10 height 7
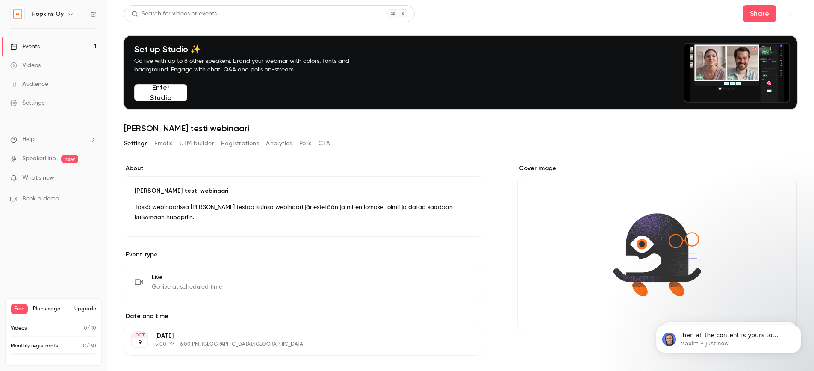
click at [191, 93] on div "Set up Studio ✨ Go live with up to 8 other speakers. Brand your webinar with co…" at bounding box center [250, 72] width 239 height 57
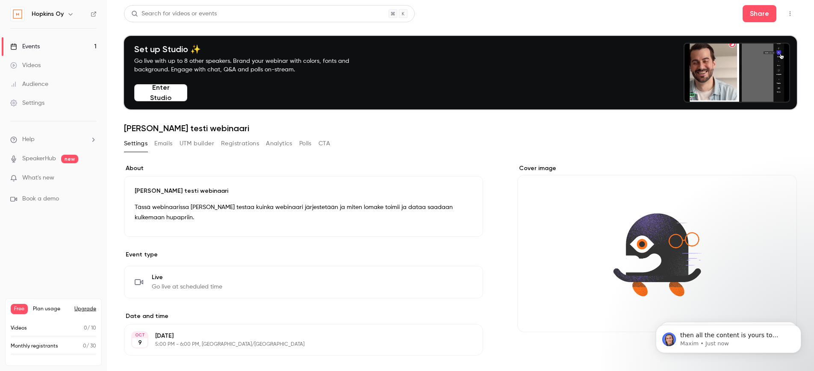
click at [176, 94] on button "Enter Studio" at bounding box center [160, 92] width 53 height 17
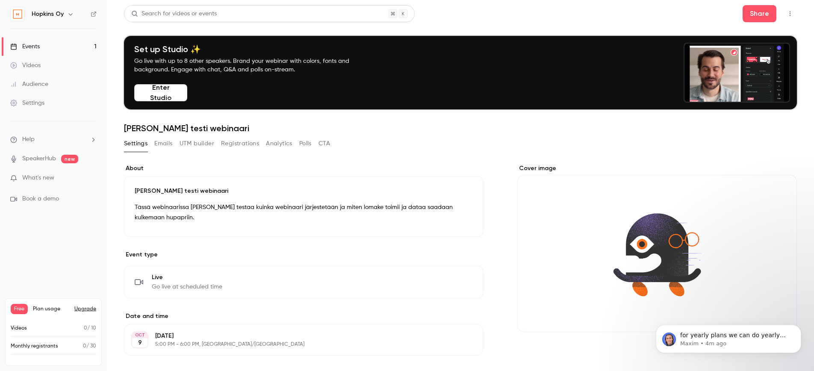
click at [239, 143] on button "Registrations" at bounding box center [240, 144] width 38 height 14
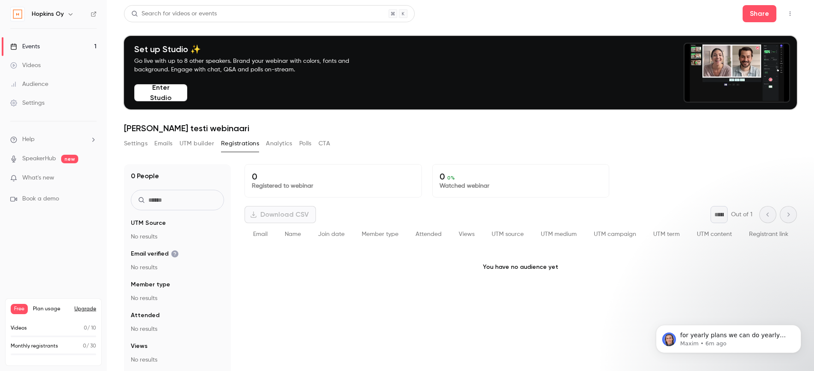
click at [41, 68] on link "Videos" at bounding box center [53, 65] width 107 height 19
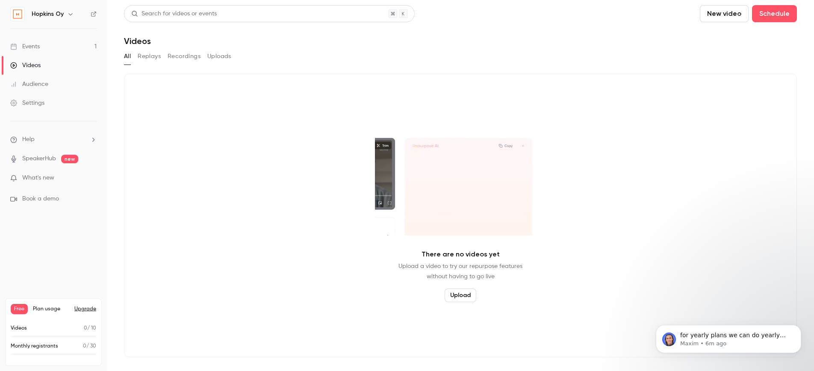
click at [42, 83] on div "Audience" at bounding box center [29, 84] width 38 height 9
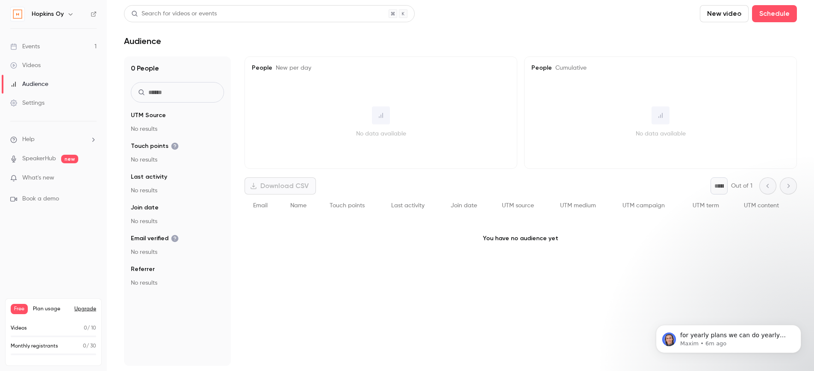
click at [40, 101] on div "Settings" at bounding box center [27, 103] width 34 height 9
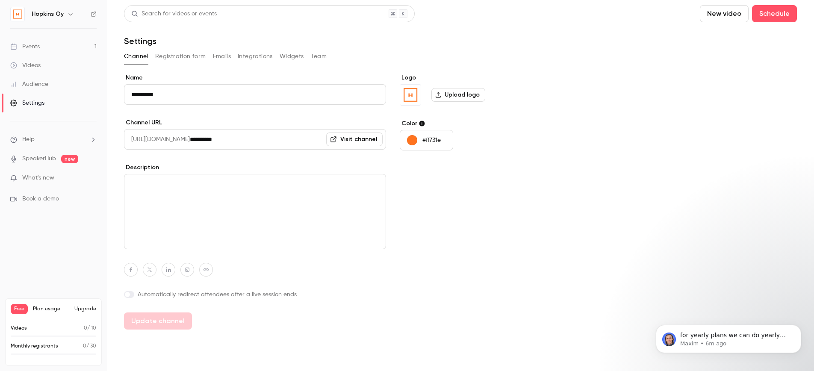
click at [358, 138] on link "Visit channel" at bounding box center [354, 140] width 56 height 14
click at [348, 145] on link "Visit channel" at bounding box center [354, 140] width 56 height 14
click at [39, 42] on div "Events" at bounding box center [25, 46] width 30 height 9
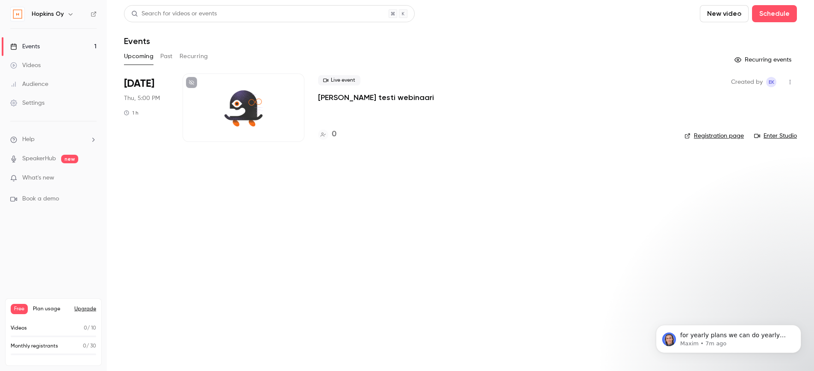
click at [245, 114] on div at bounding box center [244, 108] width 122 height 68
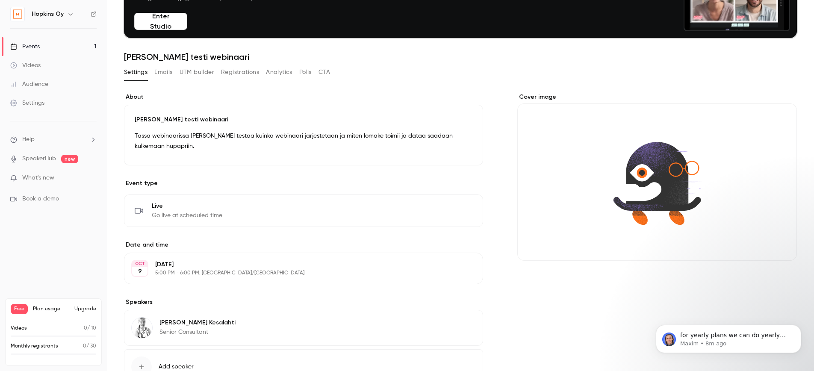
scroll to position [70, 0]
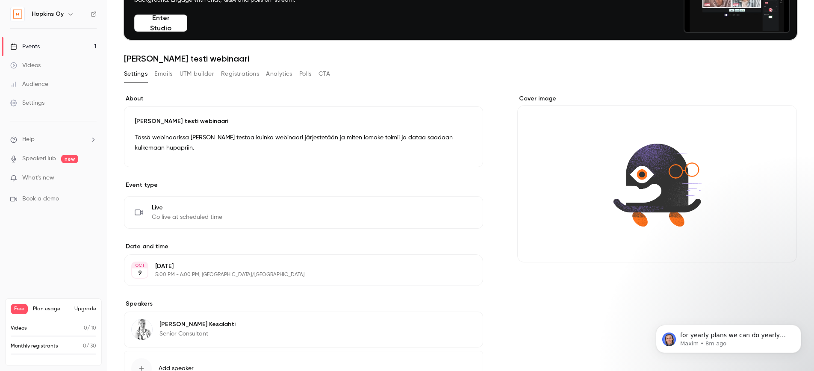
click at [174, 80] on div "Settings Emails UTM builder Registrations Analytics Polls CTA" at bounding box center [227, 74] width 206 height 14
click at [168, 74] on button "Emails" at bounding box center [163, 74] width 18 height 14
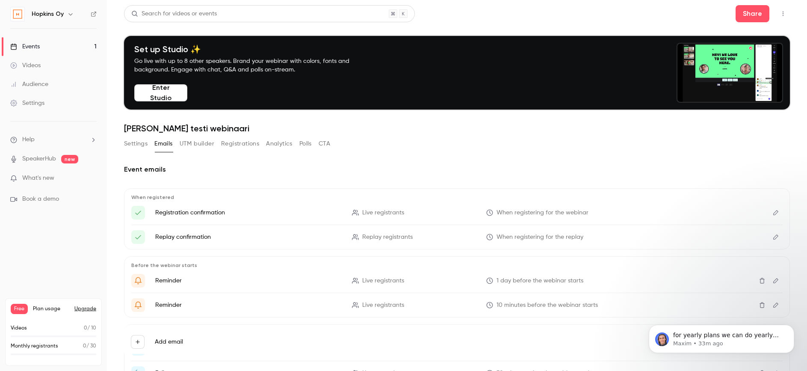
click at [168, 95] on button "Enter Studio" at bounding box center [160, 92] width 53 height 17
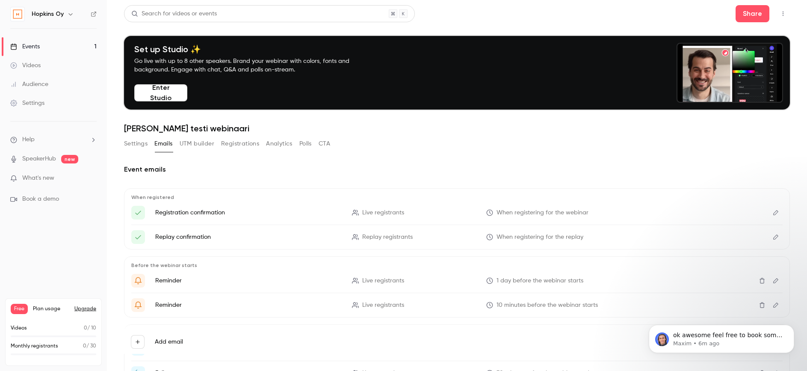
click at [175, 96] on button "Enter Studio" at bounding box center [160, 92] width 53 height 17
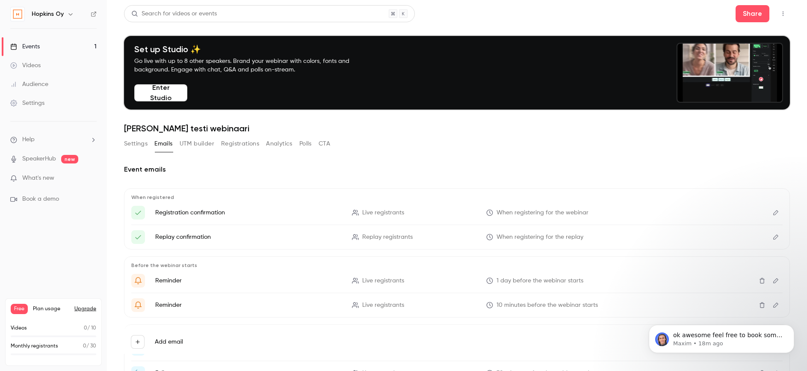
click at [43, 84] on div "Audience" at bounding box center [29, 84] width 38 height 9
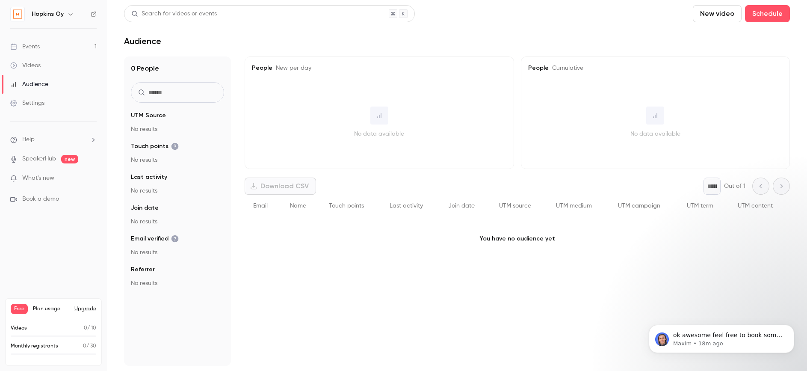
click at [40, 99] on div "Settings" at bounding box center [27, 103] width 34 height 9
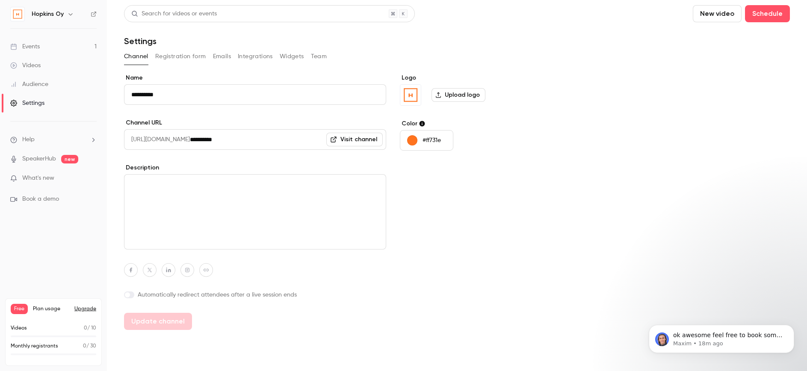
click at [142, 57] on button "Channel" at bounding box center [136, 57] width 24 height 14
click at [209, 268] on icon "button" at bounding box center [206, 269] width 6 height 5
click at [214, 251] on input at bounding box center [201, 249] width 87 height 7
click at [248, 247] on icon "button" at bounding box center [250, 249] width 5 height 5
type input "**********"
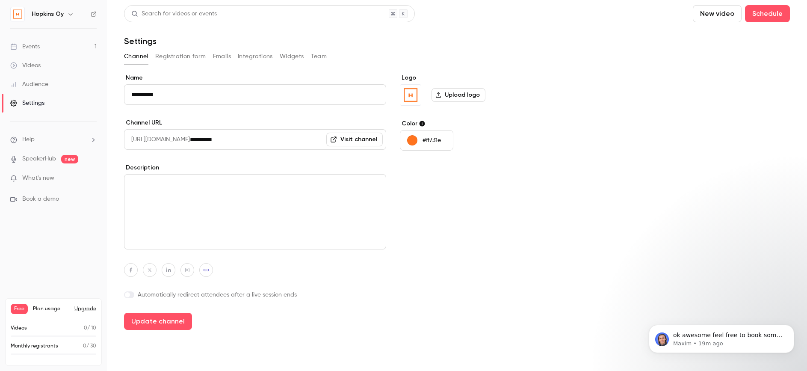
click at [168, 271] on icon "button" at bounding box center [168, 270] width 5 height 5
click at [173, 249] on input at bounding box center [164, 249] width 87 height 7
type input "**********"
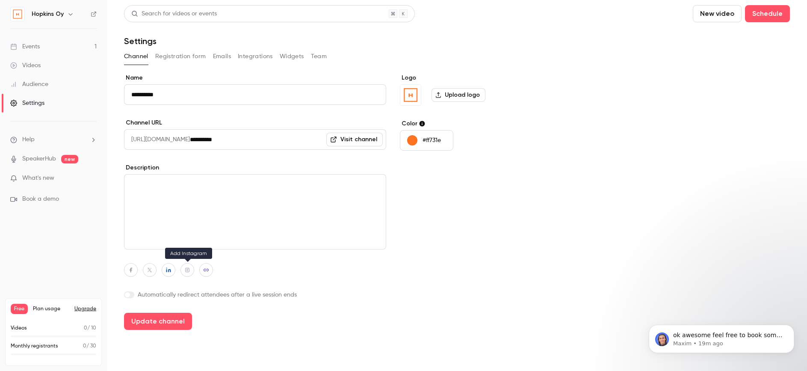
click at [186, 272] on icon "button" at bounding box center [187, 270] width 4 height 4
click at [199, 248] on input at bounding box center [182, 249] width 87 height 7
type input "**********"
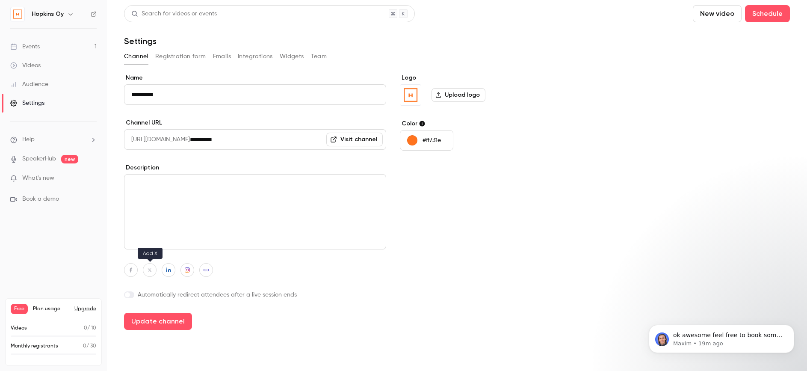
click at [149, 273] on button "button" at bounding box center [150, 270] width 14 height 14
click at [172, 250] on input at bounding box center [145, 249] width 87 height 7
type input "**********"
click at [274, 266] on div at bounding box center [255, 270] width 262 height 14
click at [132, 269] on icon "button" at bounding box center [131, 269] width 6 height 5
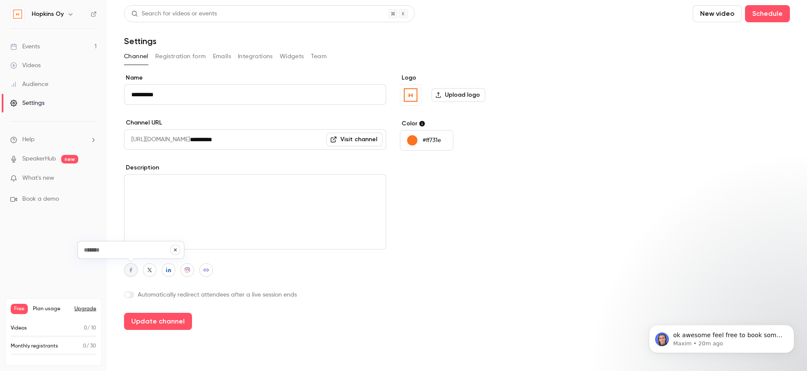
click at [133, 251] on input at bounding box center [126, 249] width 87 height 7
type input "**********"
click at [268, 269] on div at bounding box center [255, 270] width 262 height 14
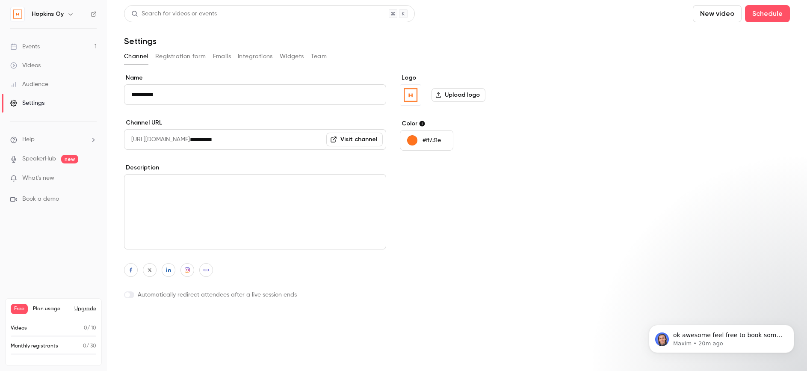
click at [166, 321] on button "Update channel" at bounding box center [158, 321] width 68 height 17
click at [185, 58] on button "Registration form" at bounding box center [180, 57] width 51 height 14
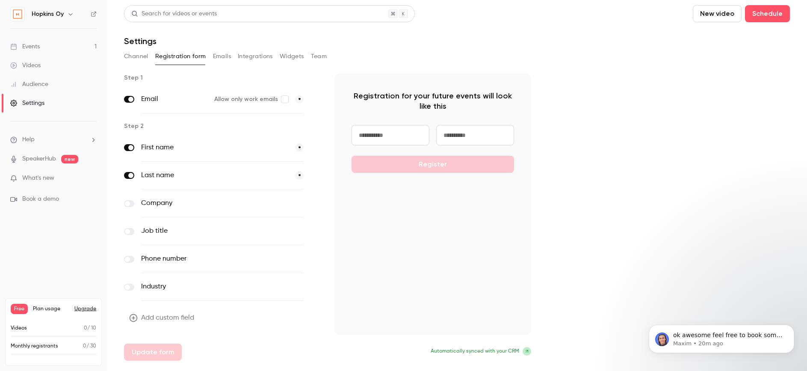
click at [215, 54] on button "Emails" at bounding box center [222, 57] width 18 height 14
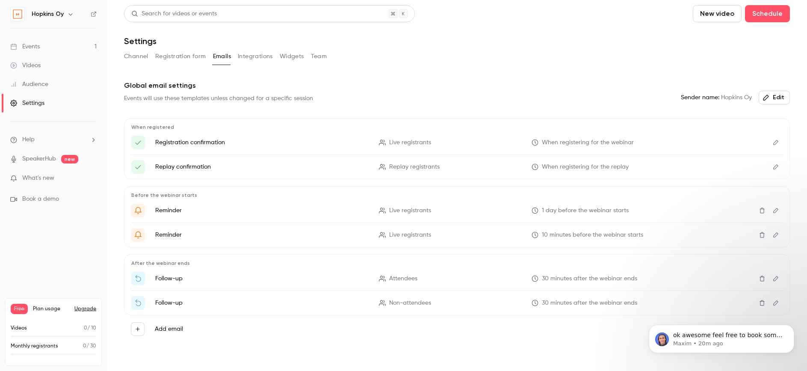
click at [250, 56] on button "Integrations" at bounding box center [255, 57] width 35 height 14
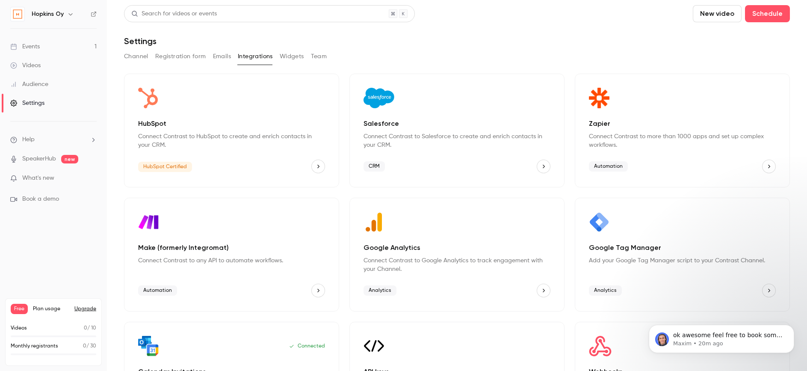
click at [293, 54] on button "Widgets" at bounding box center [292, 57] width 24 height 14
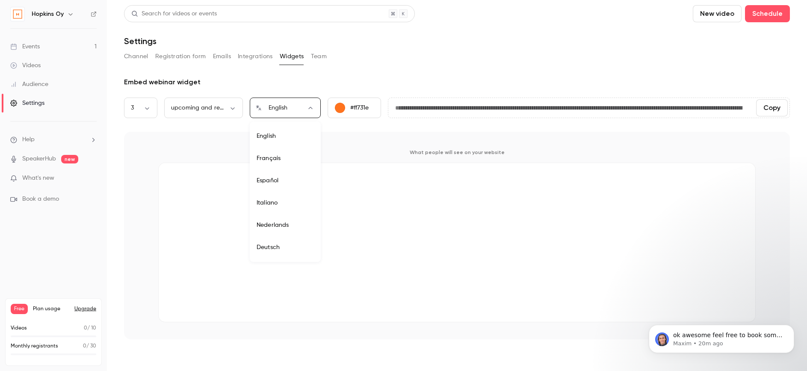
click at [303, 105] on body "**********" at bounding box center [403, 185] width 807 height 371
click at [303, 105] on div at bounding box center [403, 185] width 807 height 371
click at [230, 108] on body "**********" at bounding box center [403, 185] width 807 height 371
click at [320, 56] on div at bounding box center [403, 185] width 807 height 371
click at [317, 55] on button "Team" at bounding box center [319, 57] width 16 height 14
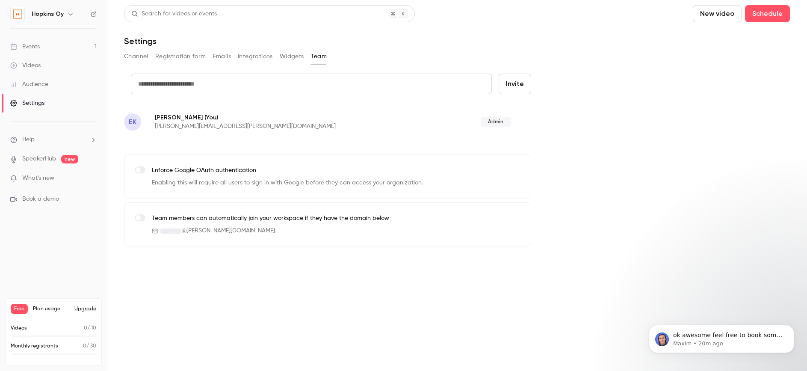
click at [140, 218] on span at bounding box center [138, 217] width 5 height 5
click at [791, 328] on icon "Dismiss notification" at bounding box center [791, 327] width 5 height 5
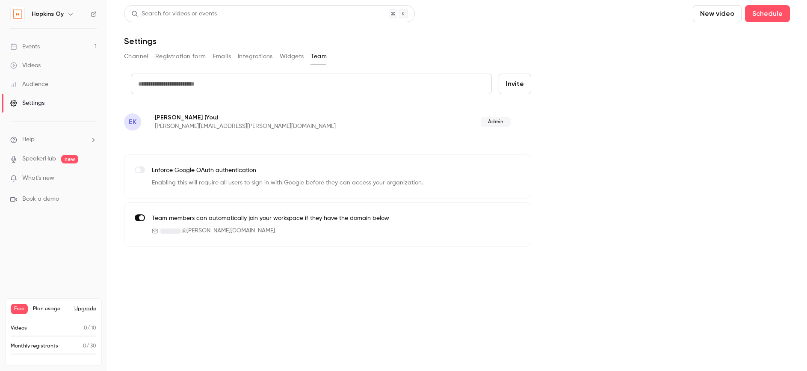
click at [528, 284] on main "Search for videos or events New video Schedule Settings Channel Registration fo…" at bounding box center [457, 185] width 700 height 371
click at [142, 55] on button "Channel" at bounding box center [136, 57] width 24 height 14
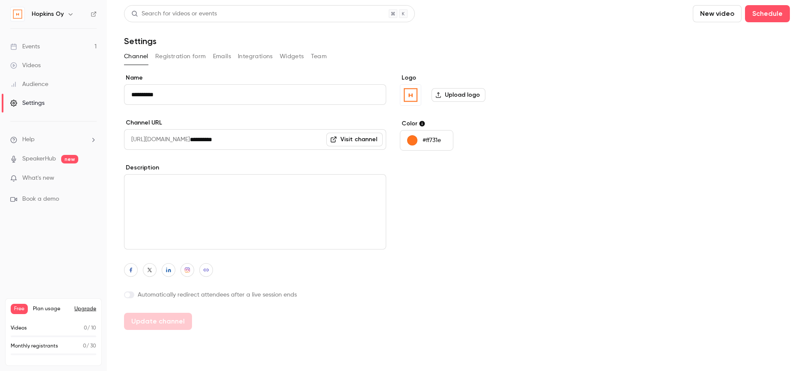
click at [35, 45] on div "Events" at bounding box center [25, 46] width 30 height 9
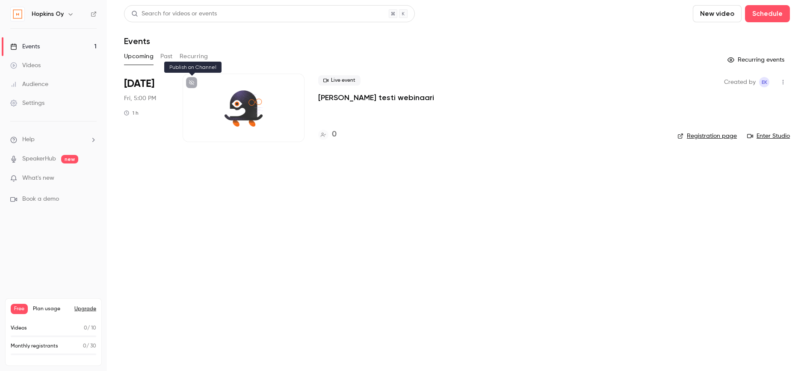
click at [192, 83] on icon at bounding box center [191, 82] width 5 height 5
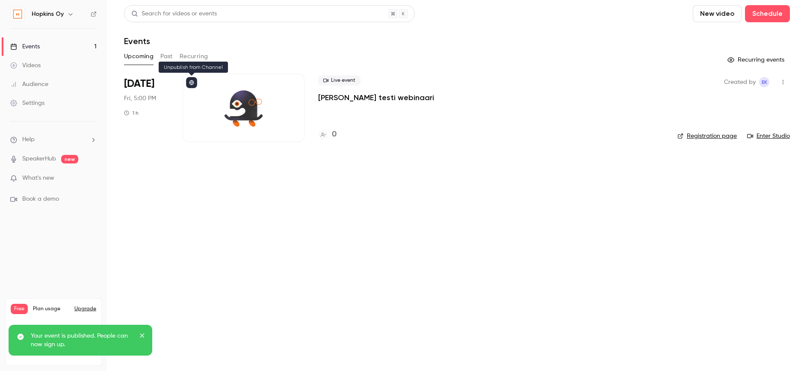
click at [191, 83] on icon at bounding box center [191, 82] width 5 height 5
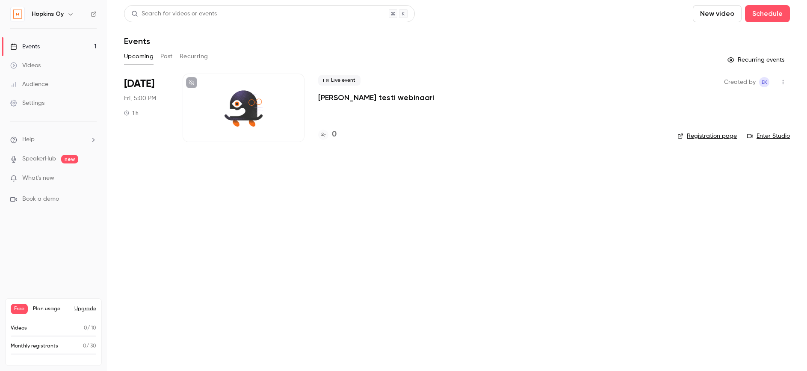
click at [235, 229] on main "Search for videos or events New video Schedule Events Upcoming Past Recurring R…" at bounding box center [457, 185] width 700 height 371
click at [339, 97] on p "[PERSON_NAME] testi webinaari" at bounding box center [376, 97] width 116 height 10
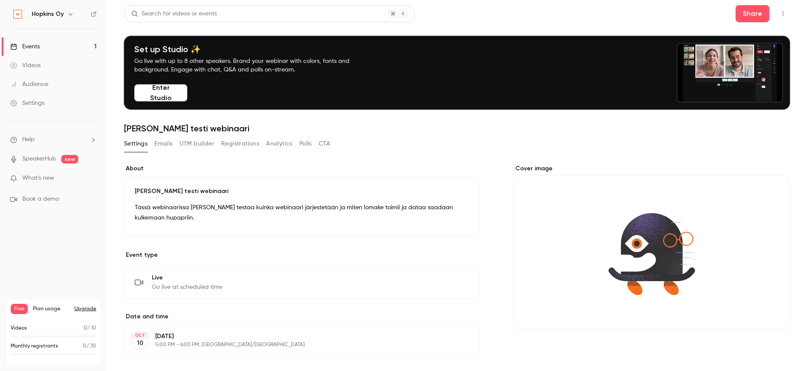
click at [166, 143] on button "Emails" at bounding box center [163, 144] width 18 height 14
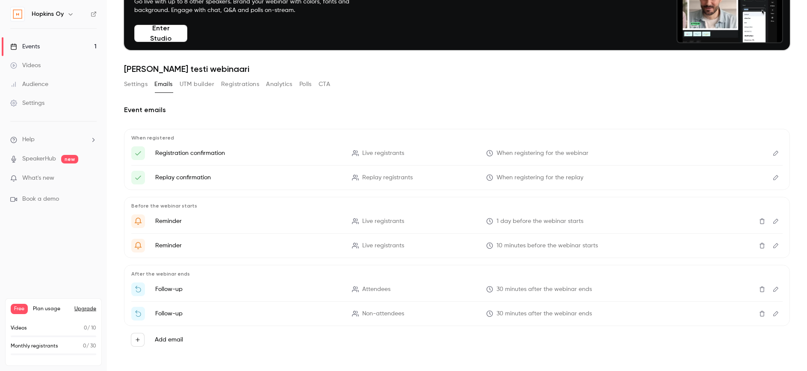
scroll to position [64, 0]
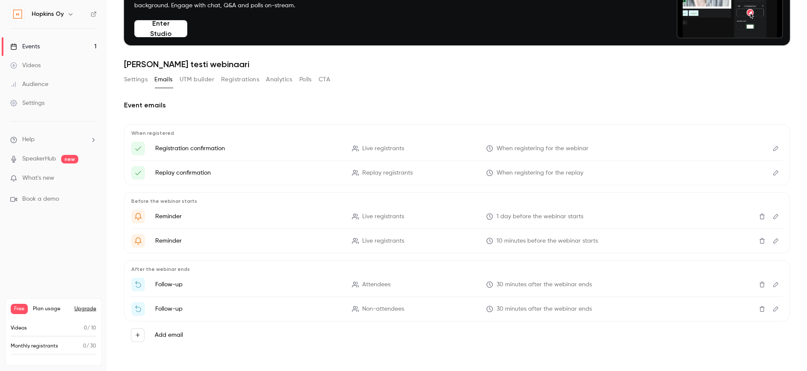
click at [199, 80] on button "UTM builder" at bounding box center [197, 80] width 35 height 14
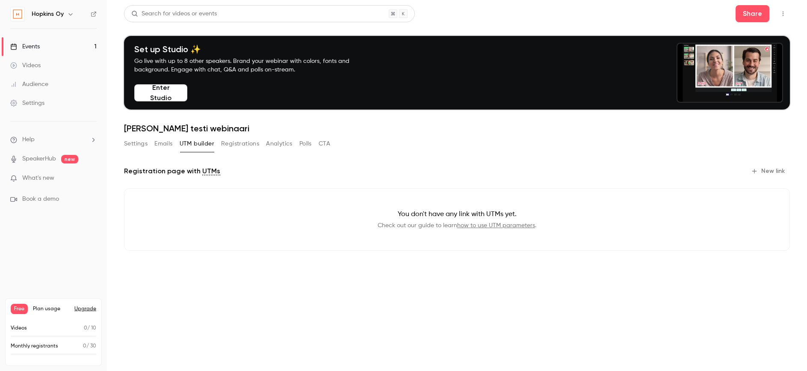
click at [242, 131] on h1 "[PERSON_NAME] testi webinaari" at bounding box center [457, 128] width 666 height 10
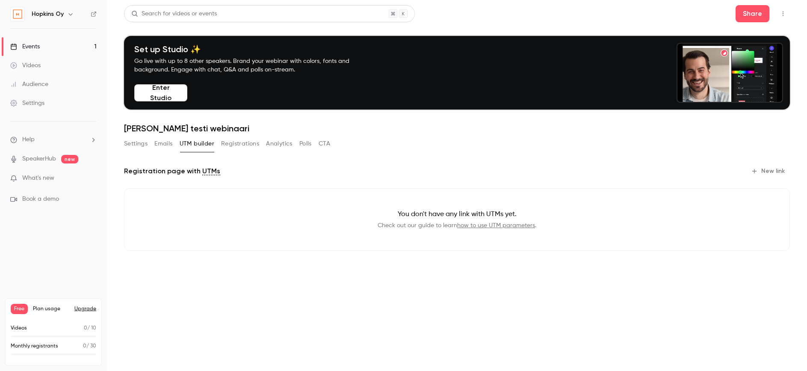
click at [242, 140] on button "Registrations" at bounding box center [240, 144] width 38 height 14
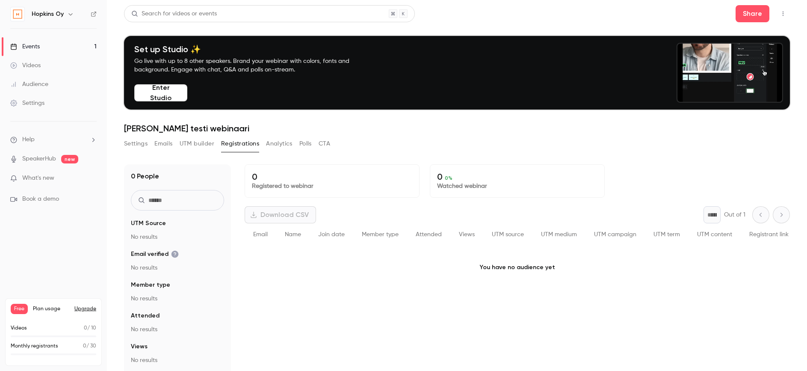
click at [284, 143] on button "Analytics" at bounding box center [279, 144] width 27 height 14
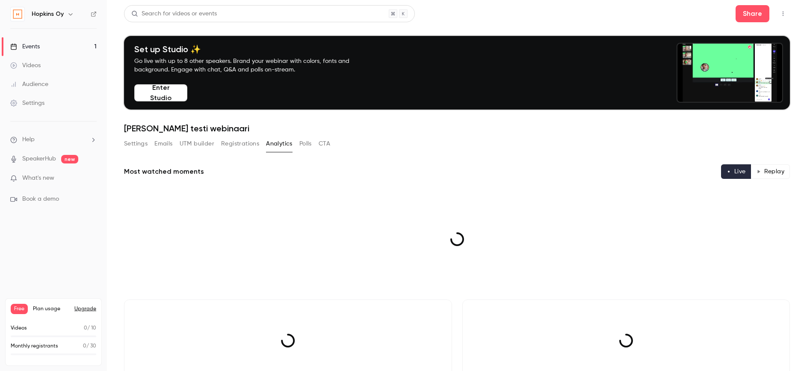
click at [302, 144] on button "Polls" at bounding box center [305, 144] width 12 height 14
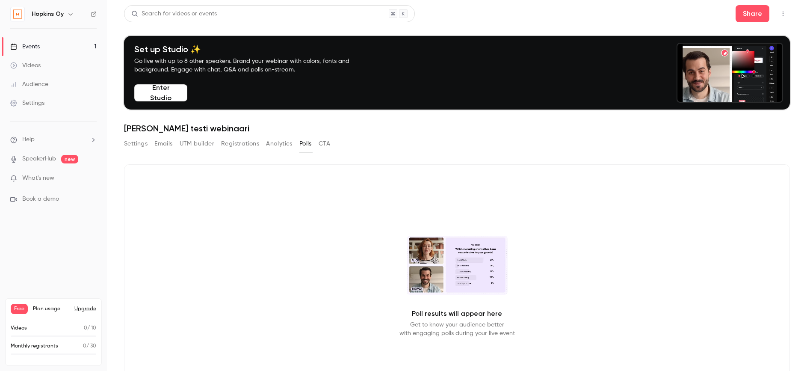
click at [322, 145] on button "CTA" at bounding box center [325, 144] width 12 height 14
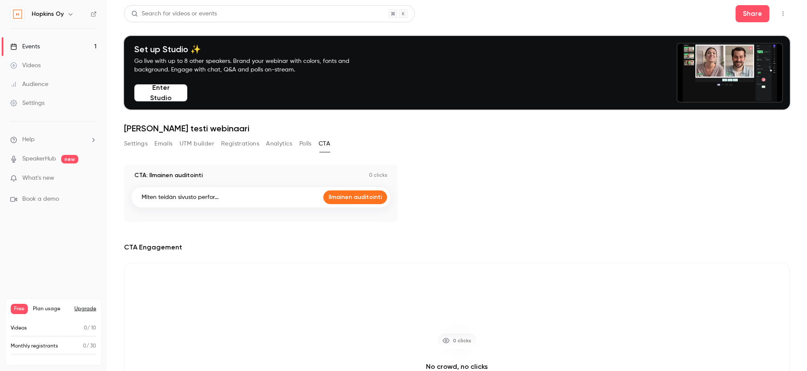
click at [315, 259] on div "CTA Engagement 0 clicks No crowd, no clicks Let's get more eyes on it next time." at bounding box center [457, 340] width 666 height 197
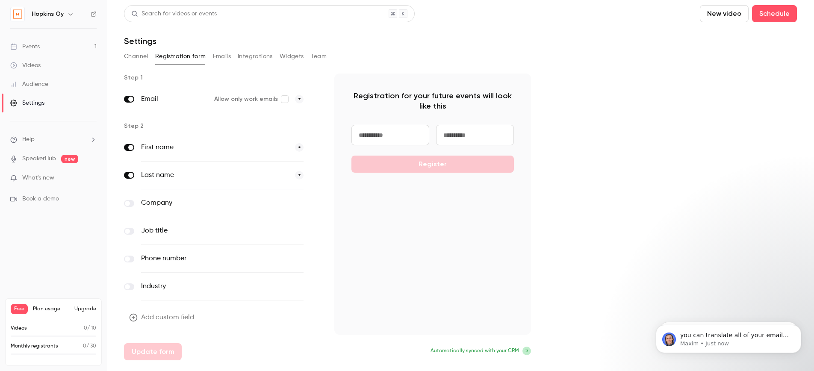
click at [190, 150] on label "First name" at bounding box center [214, 147] width 147 height 10
click at [299, 146] on span "*" at bounding box center [299, 147] width 9 height 9
click at [148, 148] on label "First name" at bounding box center [214, 147] width 147 height 10
click at [156, 148] on label "First name" at bounding box center [214, 147] width 147 height 10
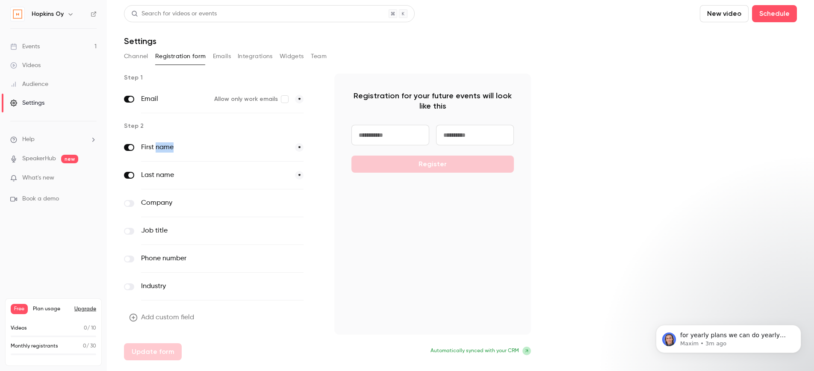
click at [218, 54] on button "Emails" at bounding box center [222, 57] width 18 height 14
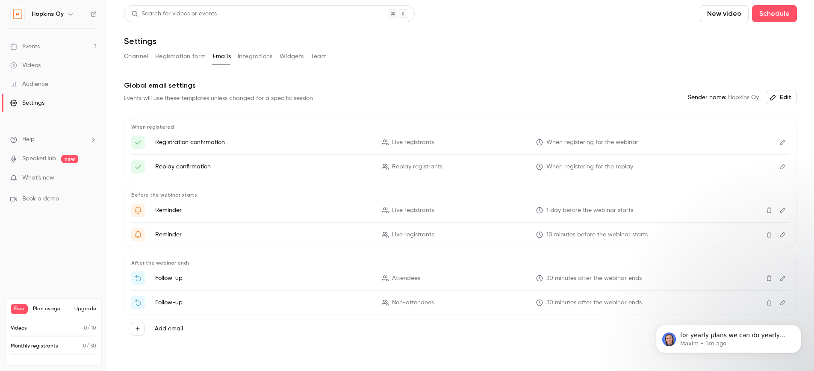
click at [142, 53] on button "Channel" at bounding box center [136, 57] width 24 height 14
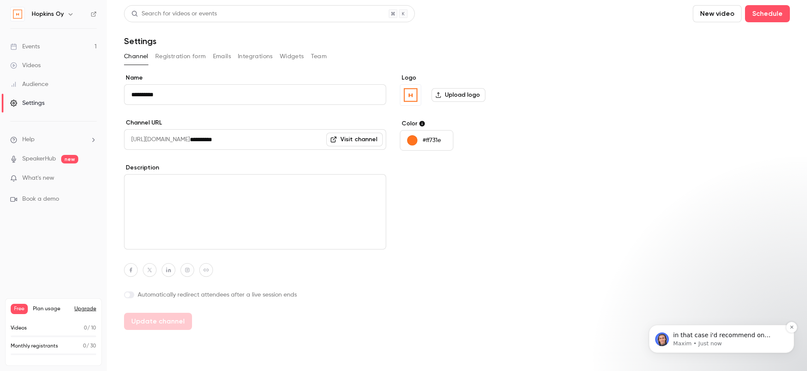
click at [698, 338] on span "in that case i'd recommend on starting monthly, so you can test things out. the…" at bounding box center [726, 364] width 107 height 66
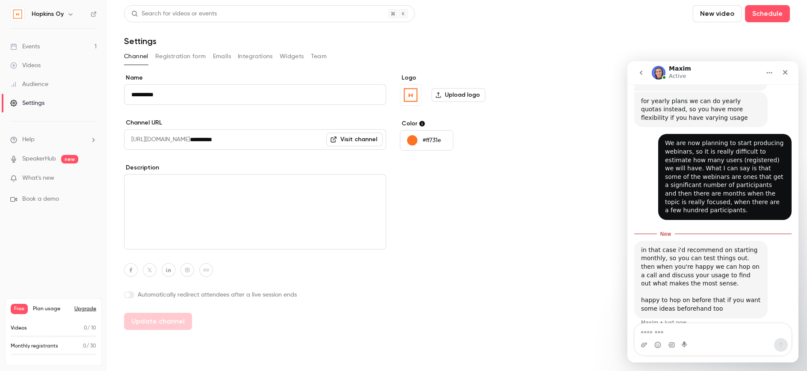
scroll to position [487, 0]
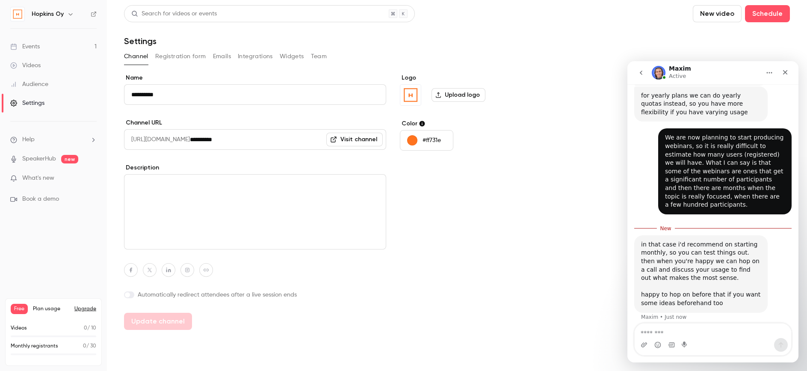
click at [713, 329] on textarea "Message…" at bounding box center [713, 330] width 156 height 15
type textarea "**********"
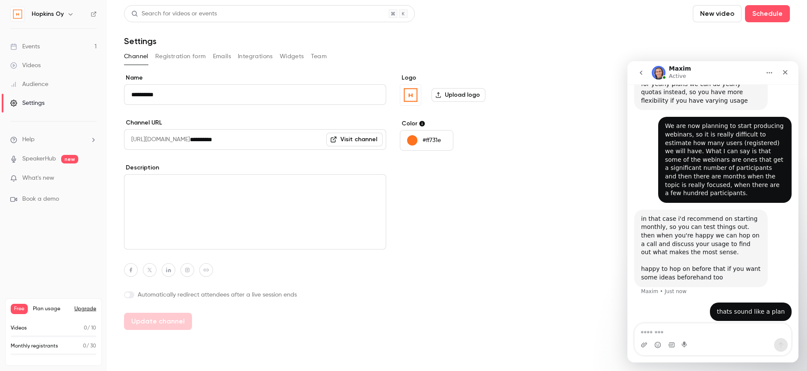
click at [49, 47] on link "Events 1" at bounding box center [53, 46] width 107 height 19
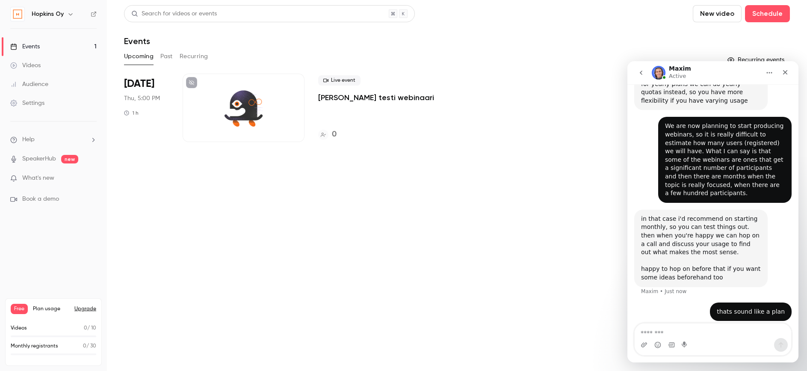
scroll to position [532, 0]
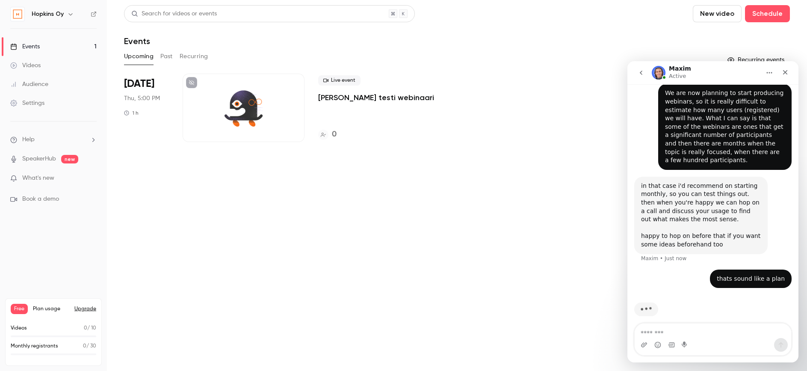
click at [143, 100] on span "Thu, 5:00 PM" at bounding box center [142, 98] width 36 height 9
click at [784, 71] on icon "Close" at bounding box center [785, 72] width 7 height 7
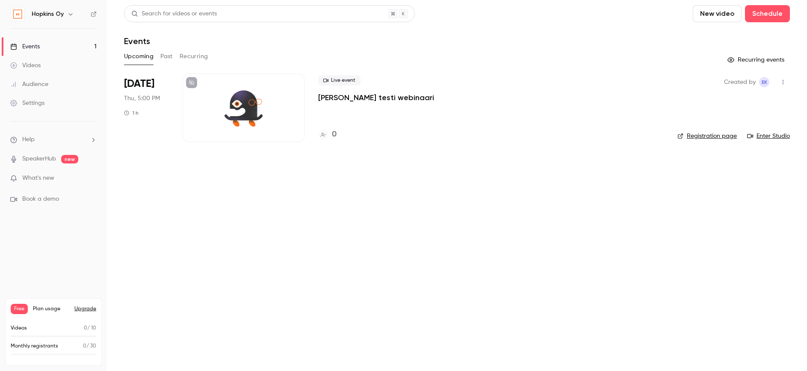
click at [681, 136] on icon at bounding box center [680, 135] width 5 height 5
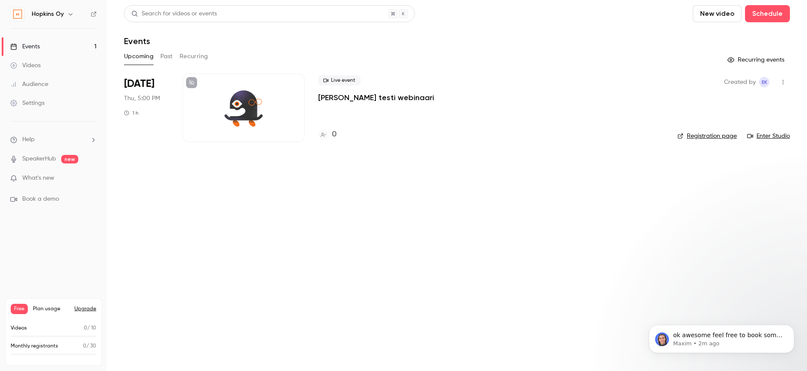
scroll to position [541, 0]
click at [136, 84] on span "[DATE]" at bounding box center [139, 84] width 30 height 14
click at [782, 80] on icon "button" at bounding box center [782, 82] width 7 height 6
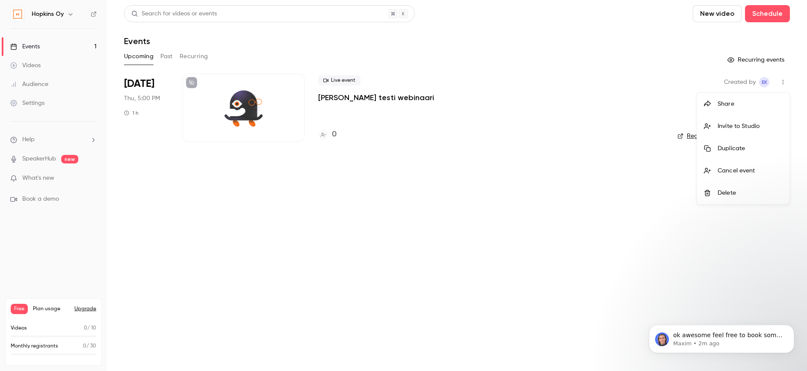
click at [558, 171] on div at bounding box center [403, 185] width 807 height 371
click at [365, 96] on p "[PERSON_NAME] testi webinaari" at bounding box center [376, 97] width 116 height 10
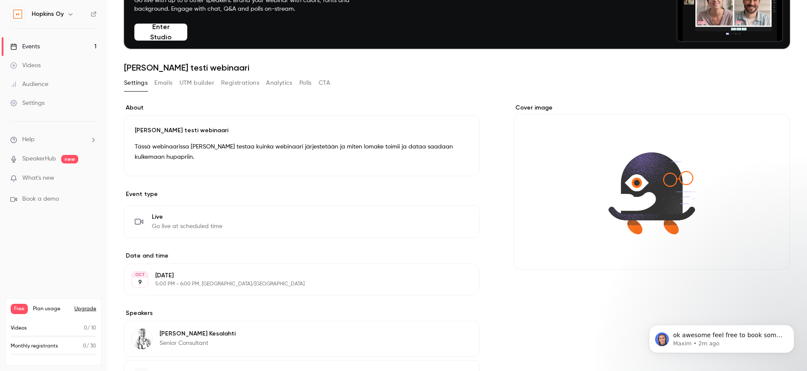
scroll to position [76, 0]
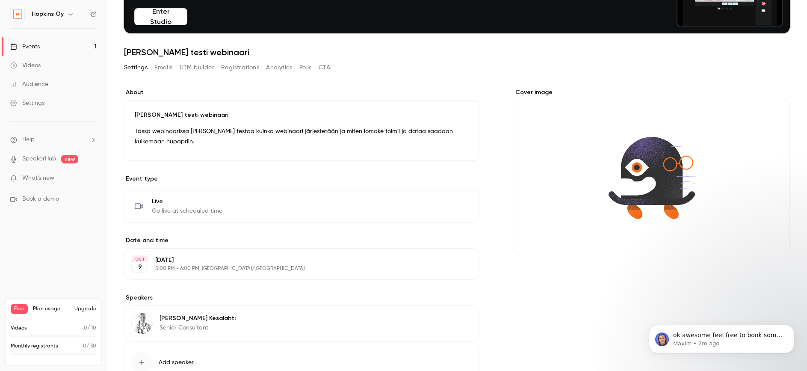
click at [461, 262] on button "Edit" at bounding box center [456, 264] width 31 height 14
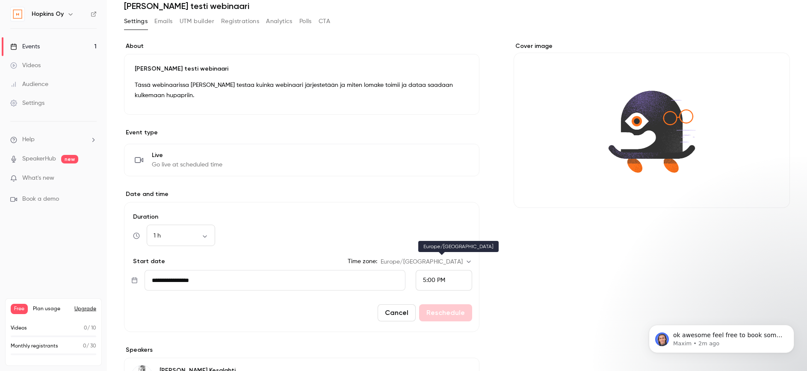
scroll to position [162, 0]
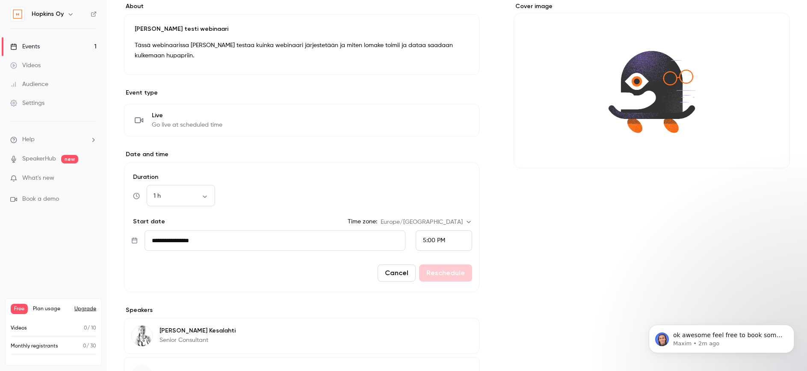
click at [279, 244] on input "**********" at bounding box center [275, 240] width 261 height 21
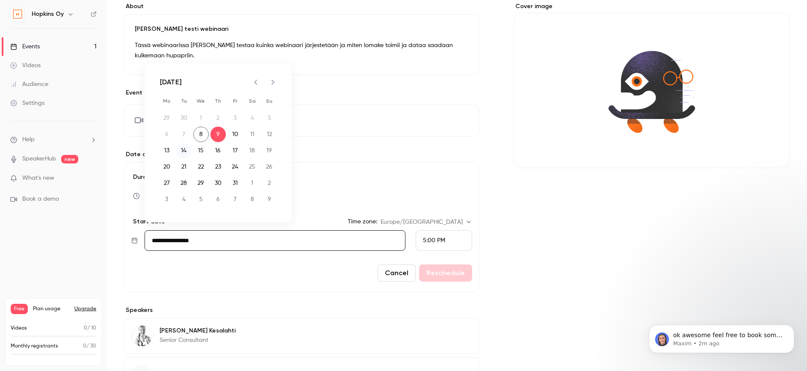
click at [180, 148] on button "14" at bounding box center [183, 150] width 15 height 15
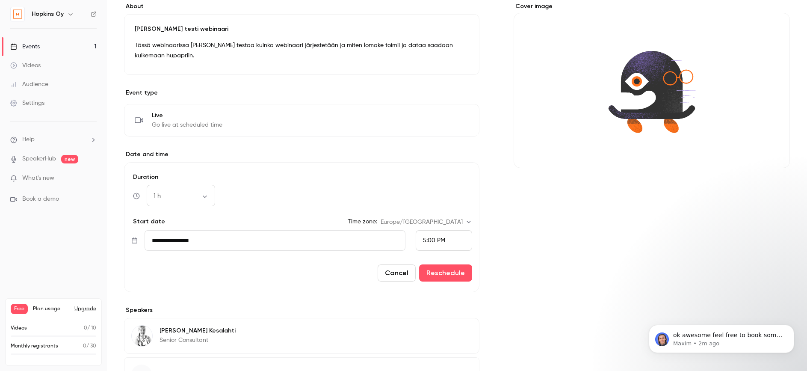
click at [168, 239] on input "**********" at bounding box center [275, 240] width 261 height 21
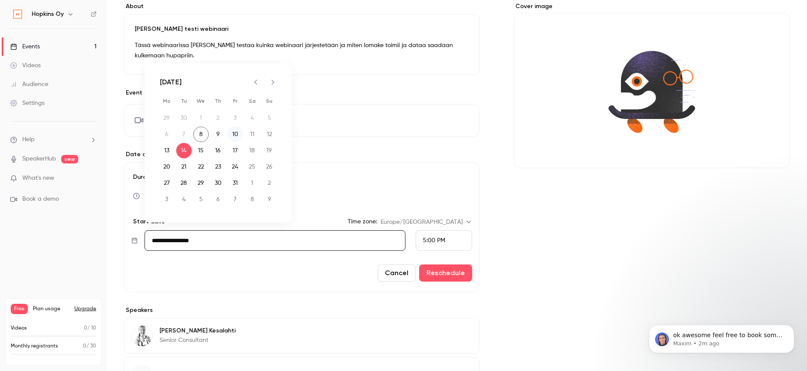
click at [234, 135] on button "10" at bounding box center [234, 134] width 15 height 15
type input "**********"
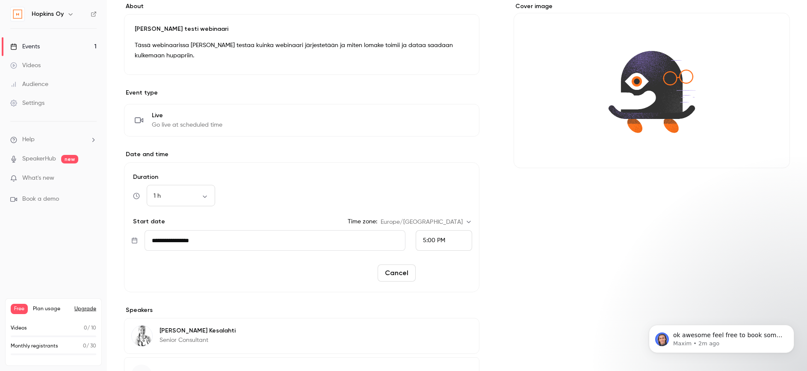
click at [439, 270] on button "Reschedule" at bounding box center [445, 272] width 53 height 17
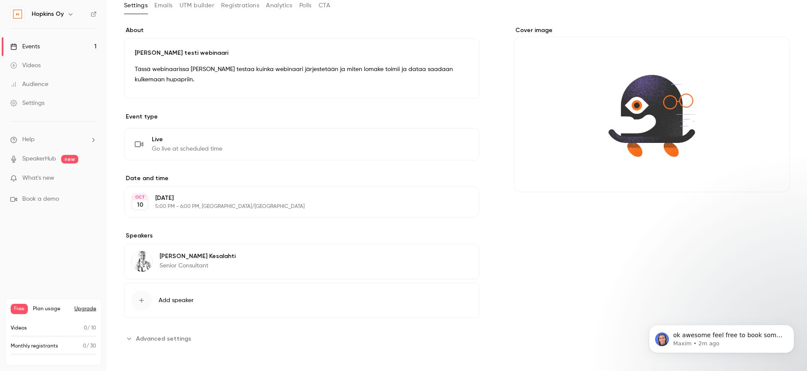
click at [177, 257] on p "[PERSON_NAME]" at bounding box center [197, 256] width 76 height 9
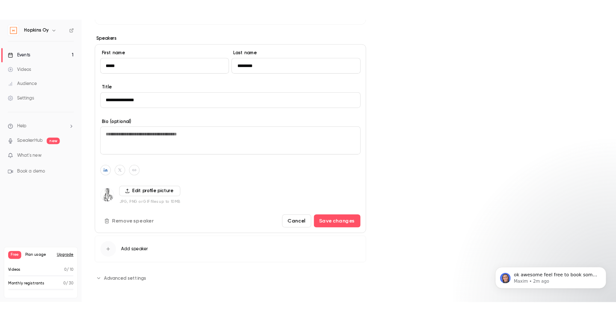
scroll to position [350, 0]
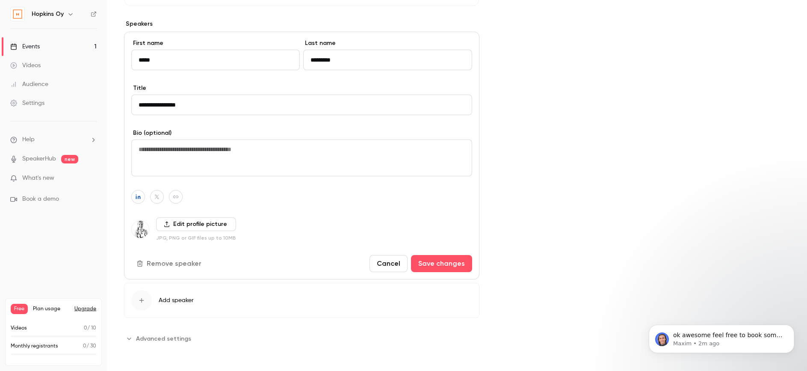
click at [176, 200] on button "button" at bounding box center [176, 197] width 14 height 14
click at [194, 174] on input at bounding box center [171, 176] width 87 height 7
paste input "**********"
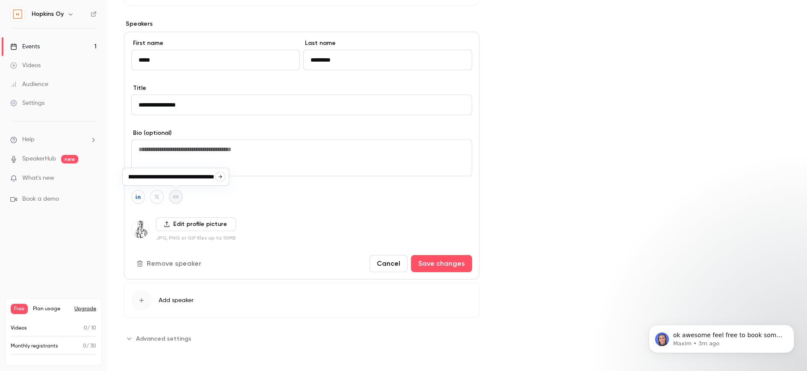
type input "**********"
click at [241, 201] on div at bounding box center [301, 197] width 341 height 14
click at [431, 261] on button "Save changes" at bounding box center [441, 263] width 61 height 17
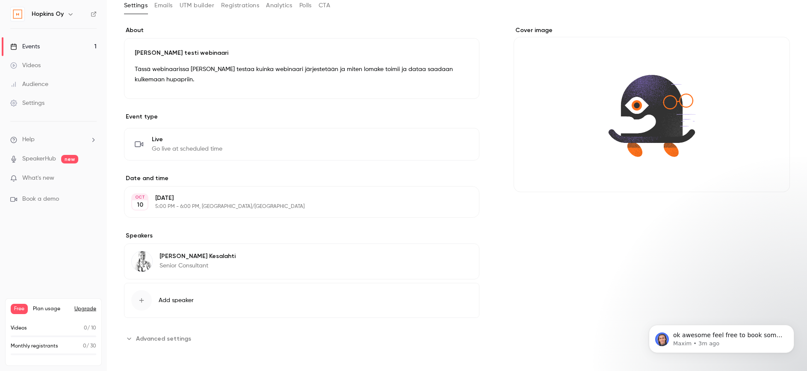
scroll to position [136, 0]
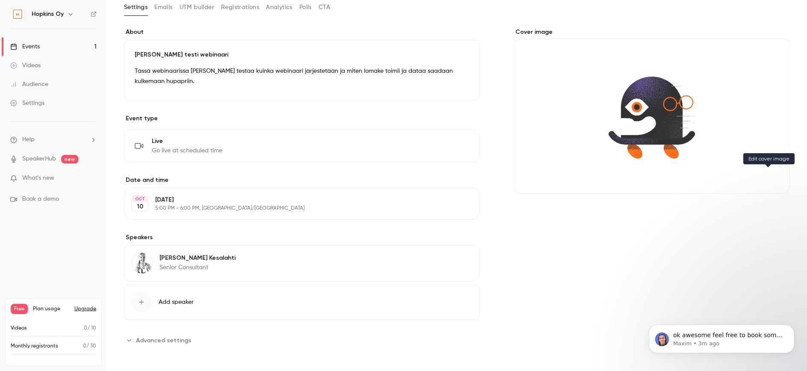
click at [770, 177] on icon "Cover image" at bounding box center [774, 178] width 9 height 7
drag, startPoint x: 622, startPoint y: 130, endPoint x: 639, endPoint y: 136, distance: 18.3
click at [635, 139] on div "Cover image" at bounding box center [652, 111] width 276 height 166
click at [0, 0] on input "Cover image" at bounding box center [0, 0] width 0 height 0
click at [770, 180] on icon "Cover image" at bounding box center [774, 178] width 9 height 7
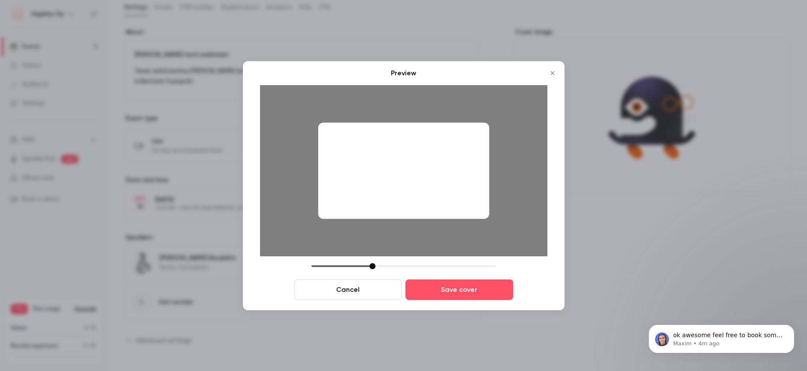
drag, startPoint x: 478, startPoint y: 188, endPoint x: 481, endPoint y: 228, distance: 40.3
click at [481, 228] on div at bounding box center [403, 170] width 287 height 171
drag, startPoint x: 374, startPoint y: 270, endPoint x: 366, endPoint y: 267, distance: 9.1
click at [354, 271] on div "Cancel Save cover" at bounding box center [403, 281] width 287 height 37
drag, startPoint x: 372, startPoint y: 266, endPoint x: 350, endPoint y: 257, distance: 24.5
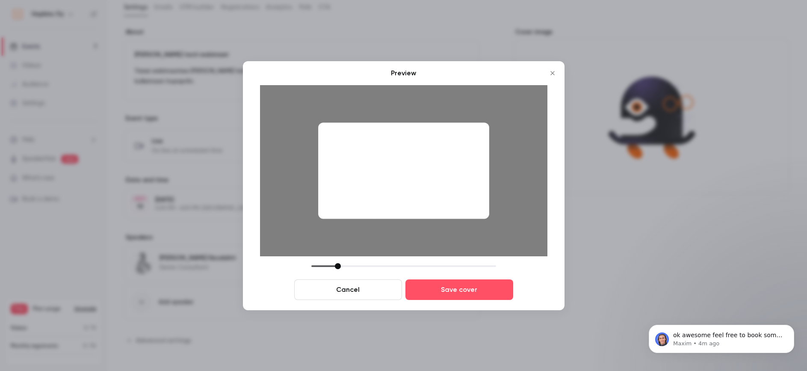
click at [338, 269] on div "Cancel Save cover" at bounding box center [403, 281] width 287 height 37
drag, startPoint x: 394, startPoint y: 191, endPoint x: 441, endPoint y: 162, distance: 55.4
click at [441, 162] on div at bounding box center [403, 170] width 171 height 96
click at [549, 75] on icon "Close" at bounding box center [552, 73] width 10 height 7
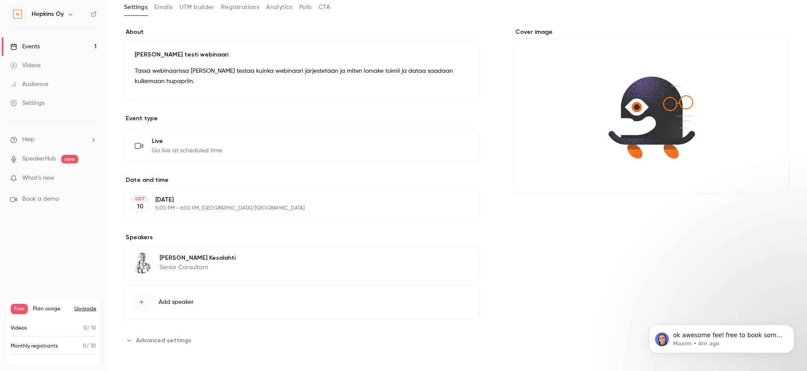
click at [531, 30] on div "Cover image" at bounding box center [652, 111] width 276 height 166
click at [0, 0] on input "Cover image" at bounding box center [0, 0] width 0 height 0
click at [167, 5] on button "Emails" at bounding box center [163, 7] width 18 height 14
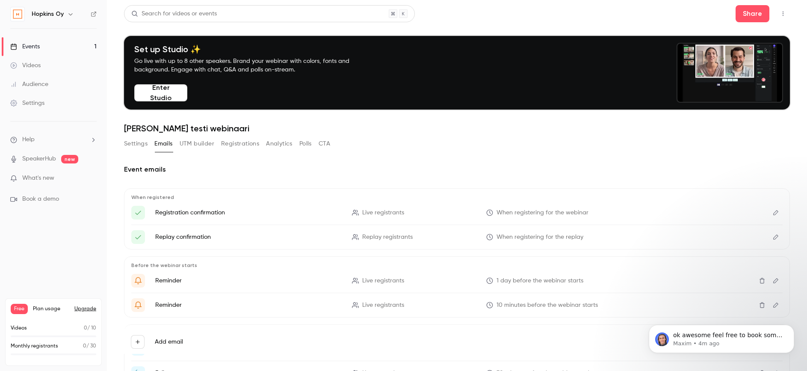
click at [39, 64] on div "Videos" at bounding box center [25, 65] width 30 height 9
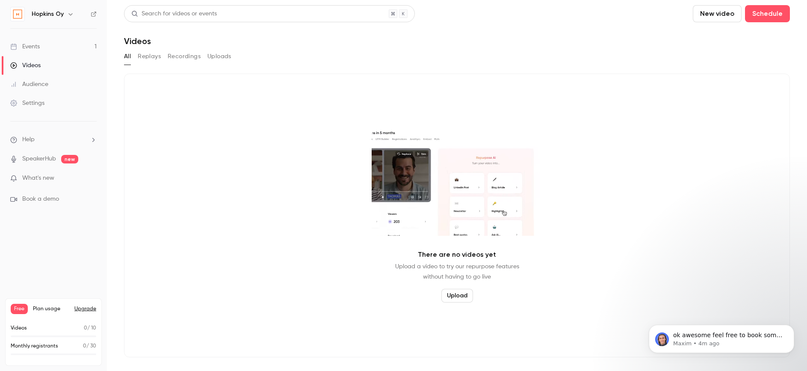
click at [39, 86] on div "Audience" at bounding box center [29, 84] width 38 height 9
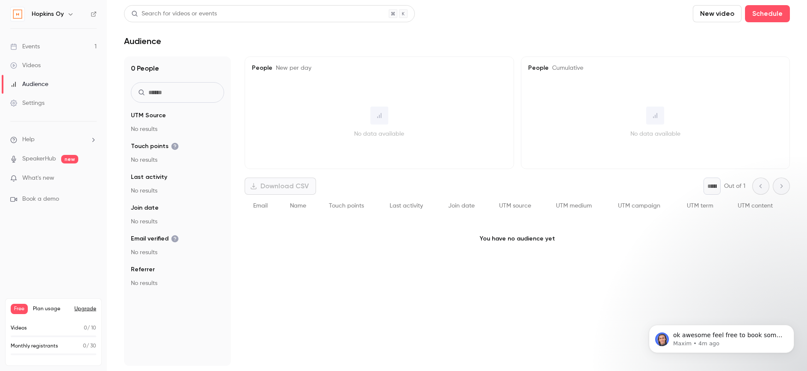
click at [34, 101] on div "Settings" at bounding box center [27, 103] width 34 height 9
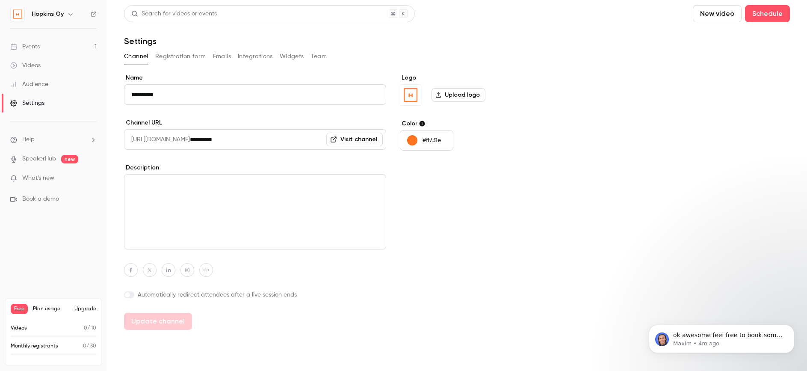
click at [260, 56] on button "Integrations" at bounding box center [255, 57] width 35 height 14
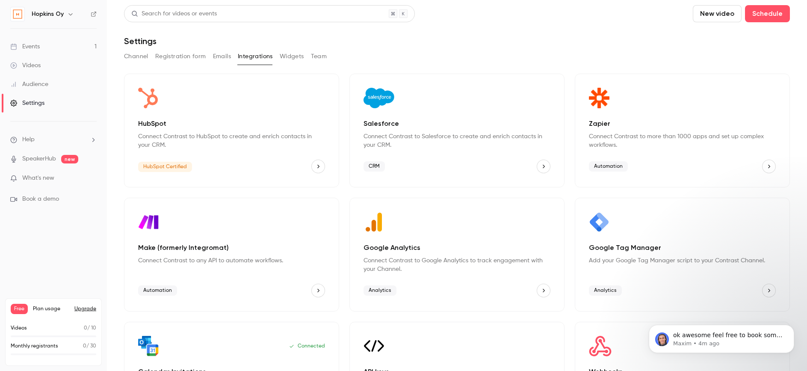
click at [316, 163] on icon "HubSpot" at bounding box center [318, 166] width 6 height 6
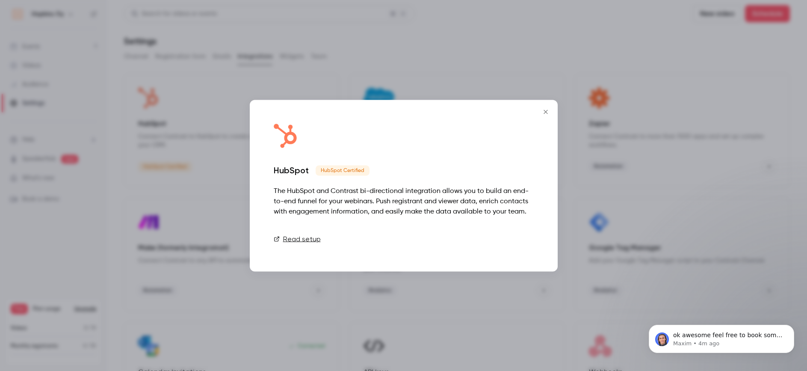
click at [520, 240] on link "Connect" at bounding box center [512, 238] width 43 height 17
